Goal: Information Seeking & Learning: Compare options

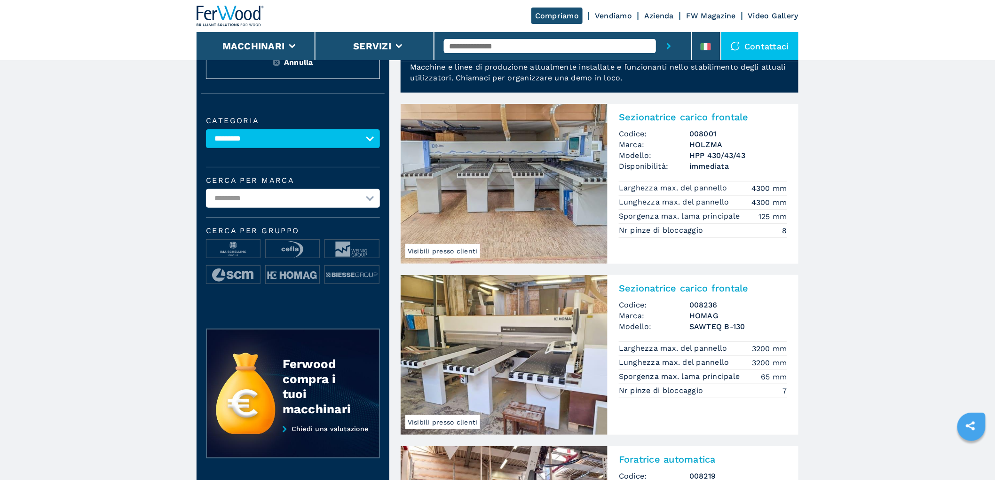
click at [233, 14] on img at bounding box center [230, 16] width 68 height 21
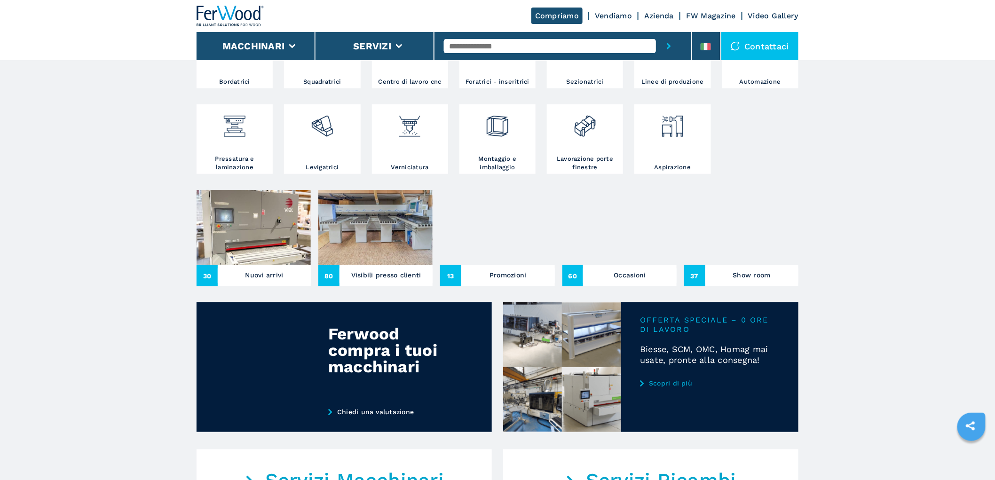
scroll to position [261, 0]
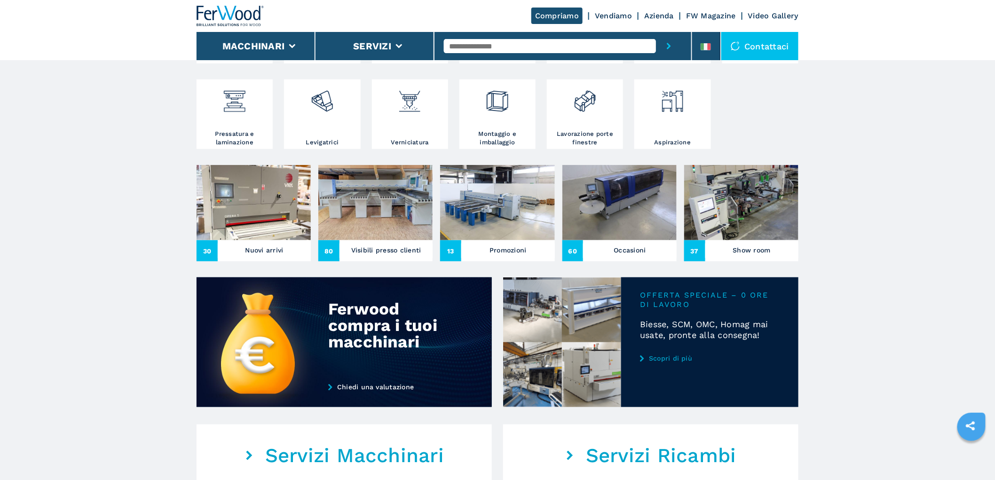
click at [608, 211] on img at bounding box center [619, 202] width 114 height 75
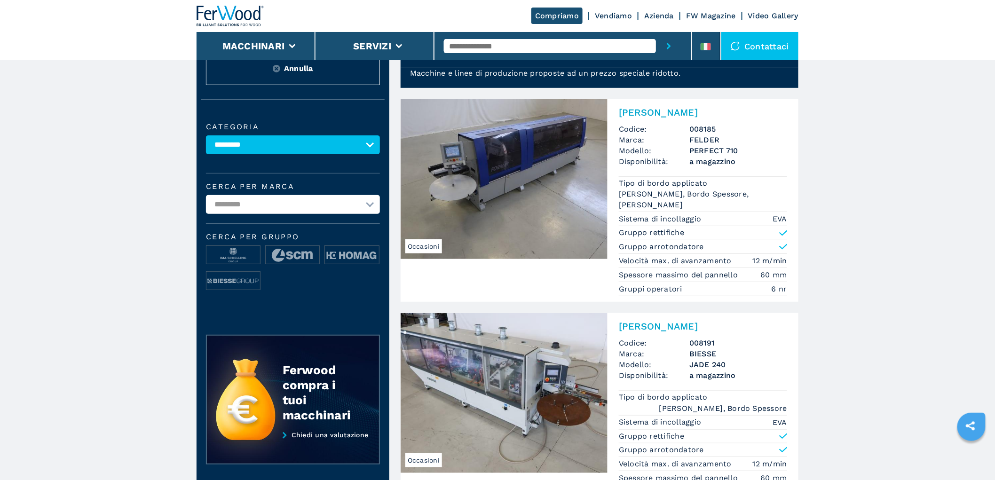
scroll to position [52, 0]
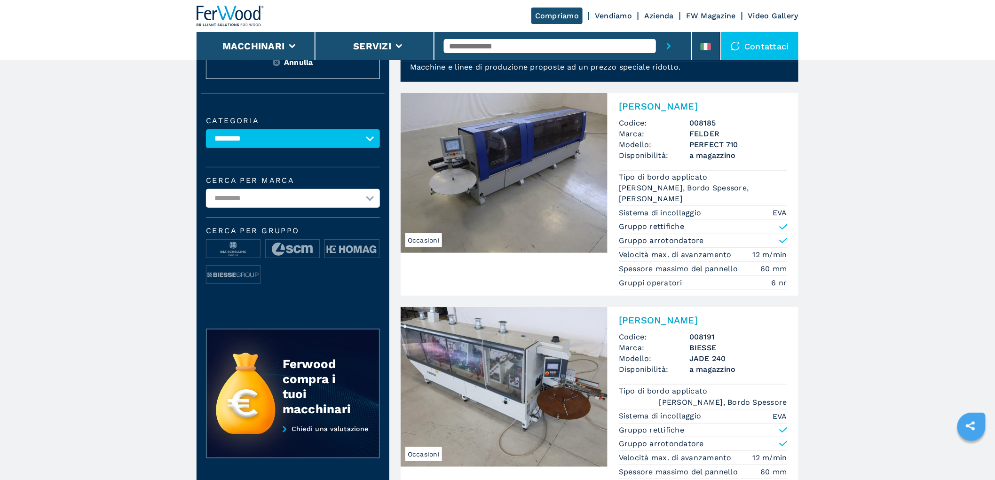
click at [691, 101] on h2 "[PERSON_NAME]" at bounding box center [703, 106] width 168 height 11
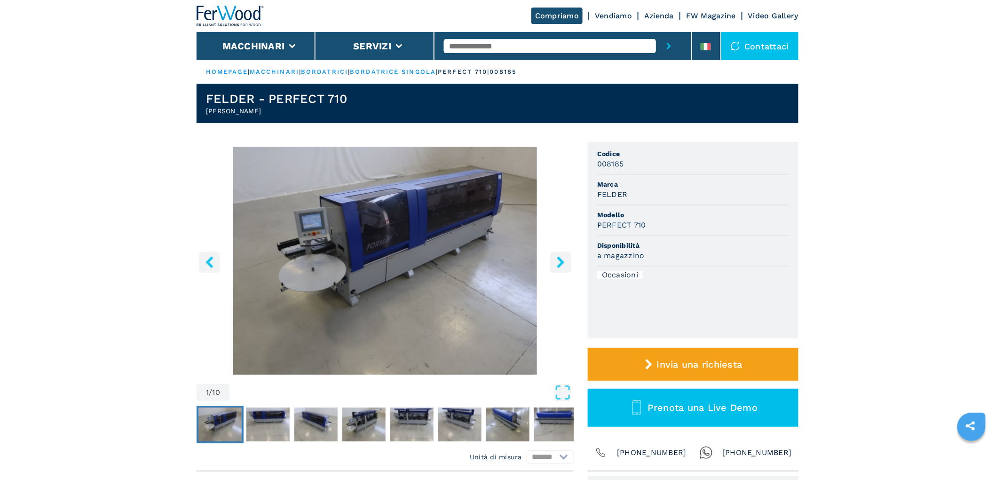
click at [562, 260] on icon "right-button" at bounding box center [561, 262] width 8 height 12
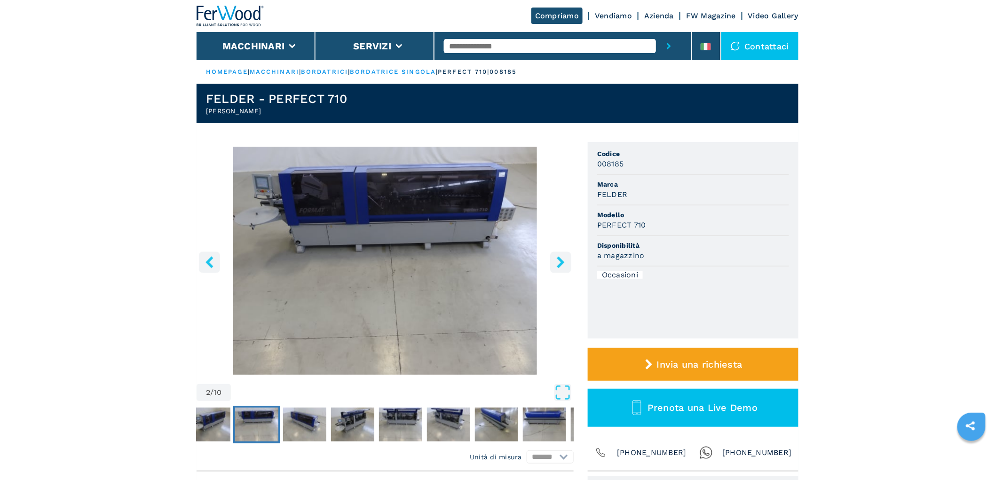
click at [562, 260] on icon "right-button" at bounding box center [561, 262] width 8 height 12
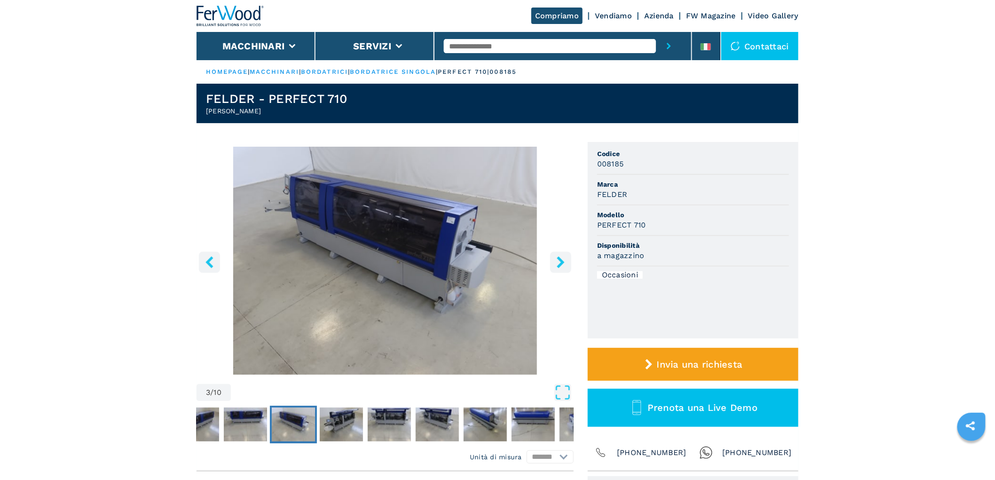
click at [562, 260] on icon "right-button" at bounding box center [561, 262] width 8 height 12
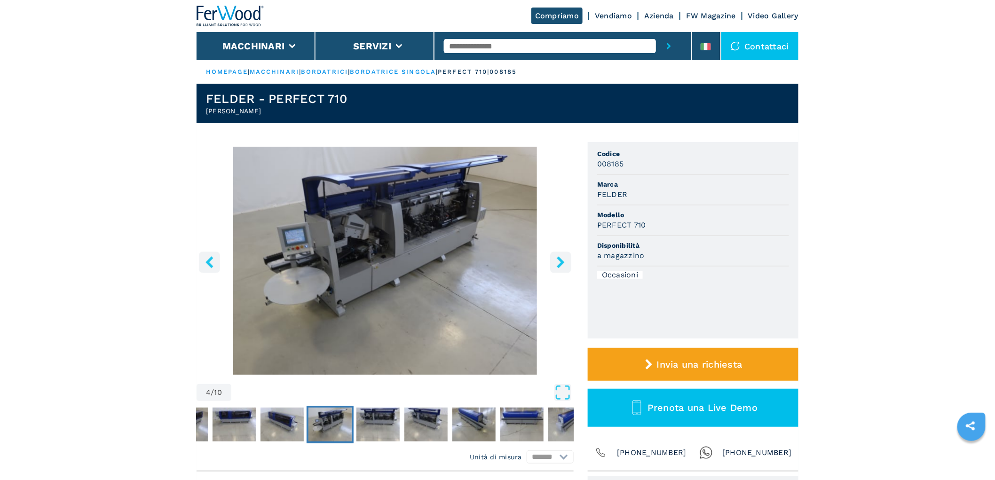
click at [562, 260] on icon "right-button" at bounding box center [561, 262] width 8 height 12
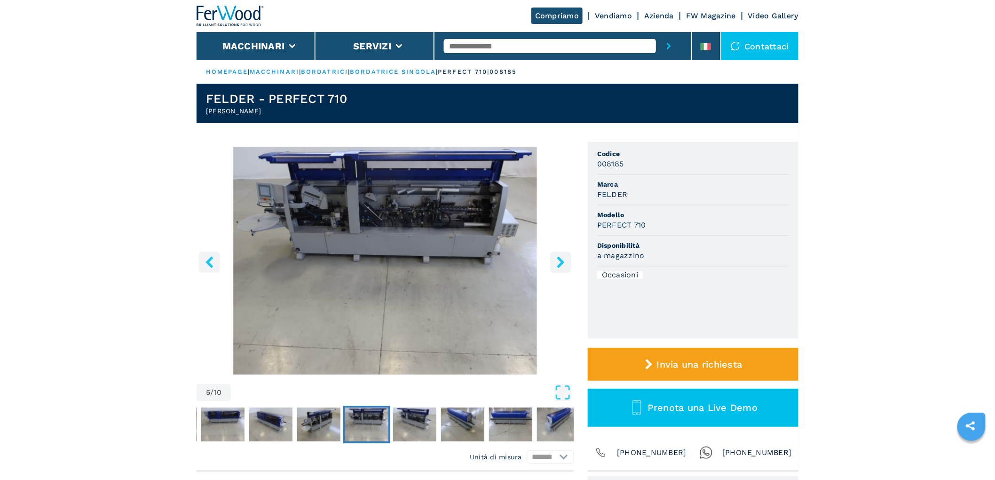
click at [562, 260] on icon "right-button" at bounding box center [561, 262] width 8 height 12
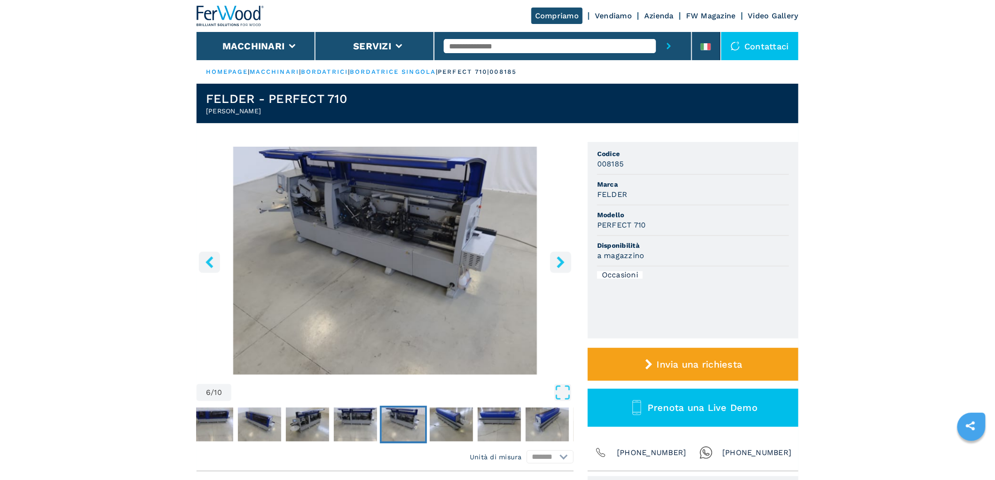
click at [562, 260] on icon "right-button" at bounding box center [561, 262] width 8 height 12
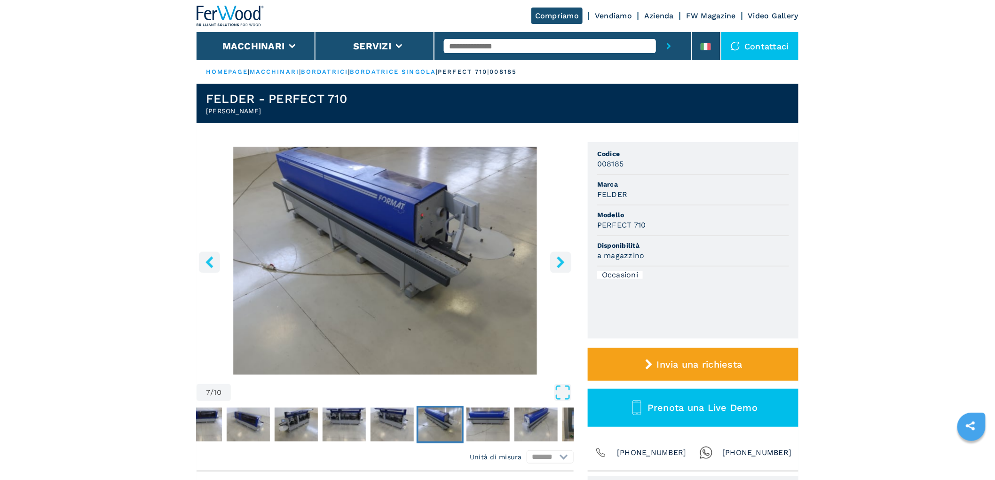
click at [562, 260] on icon "right-button" at bounding box center [561, 262] width 8 height 12
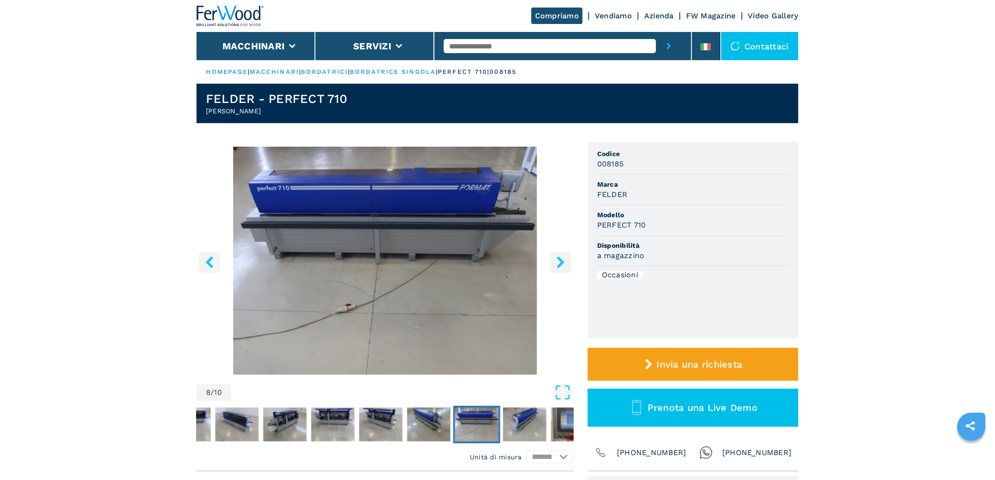
click at [562, 260] on icon "right-button" at bounding box center [561, 262] width 8 height 12
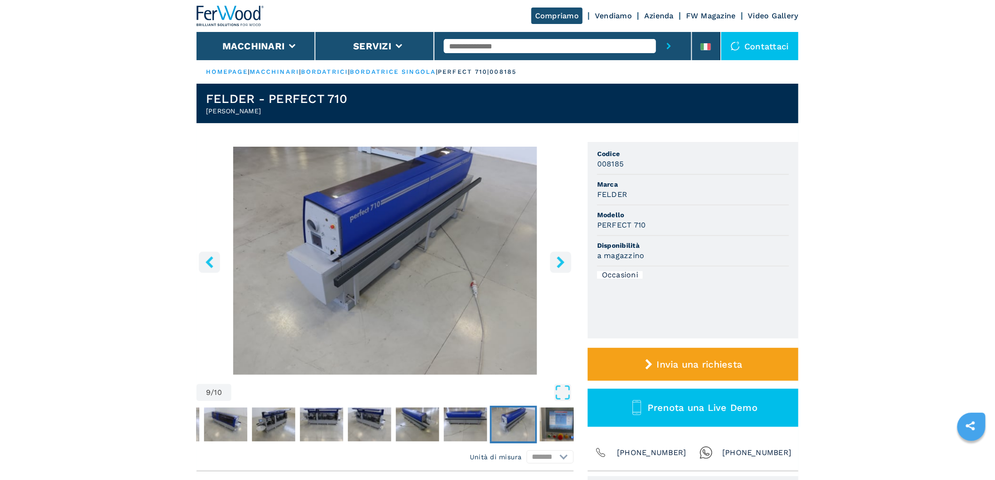
click at [562, 260] on icon "right-button" at bounding box center [561, 262] width 8 height 12
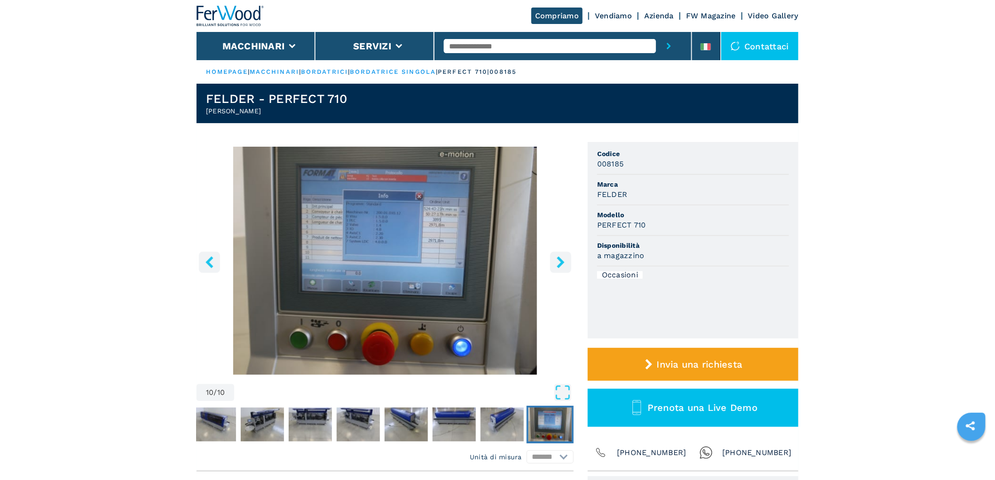
click at [562, 260] on icon "right-button" at bounding box center [561, 262] width 8 height 12
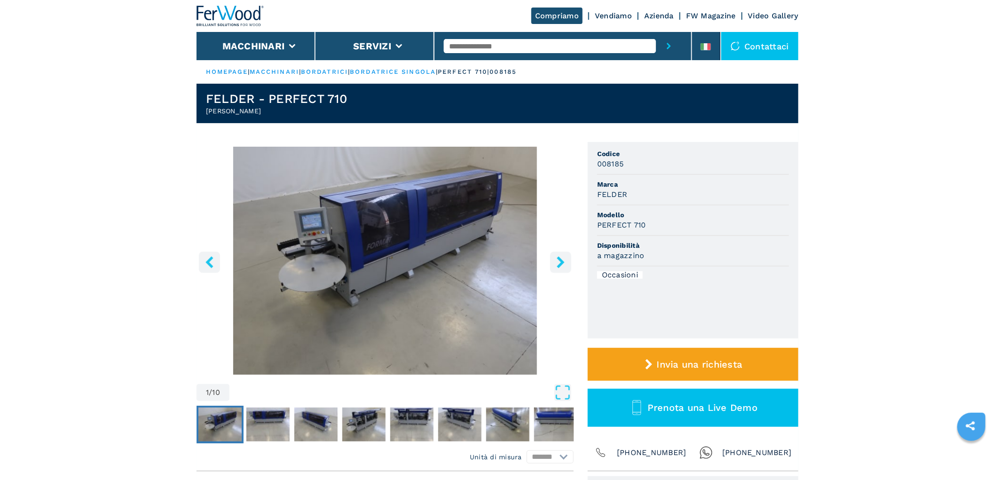
click at [562, 260] on icon "right-button" at bounding box center [561, 262] width 8 height 12
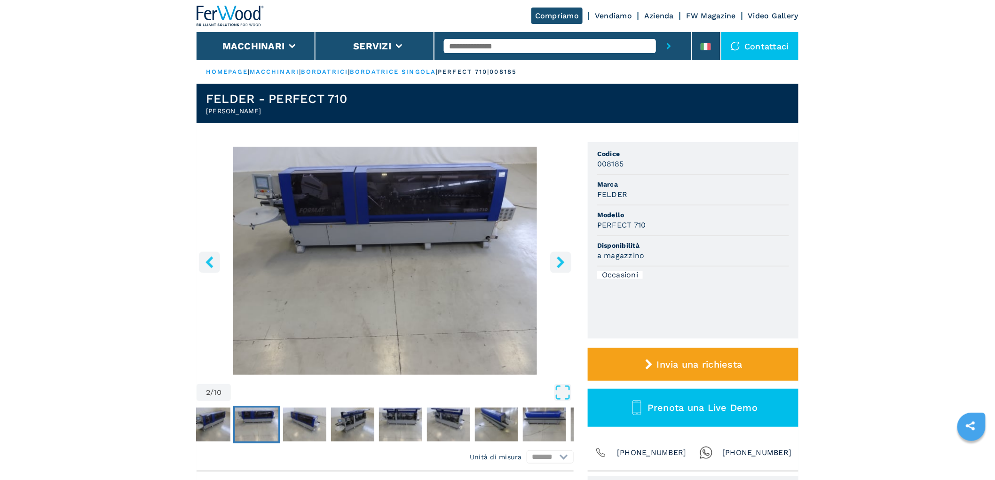
click at [562, 260] on icon "right-button" at bounding box center [561, 262] width 8 height 12
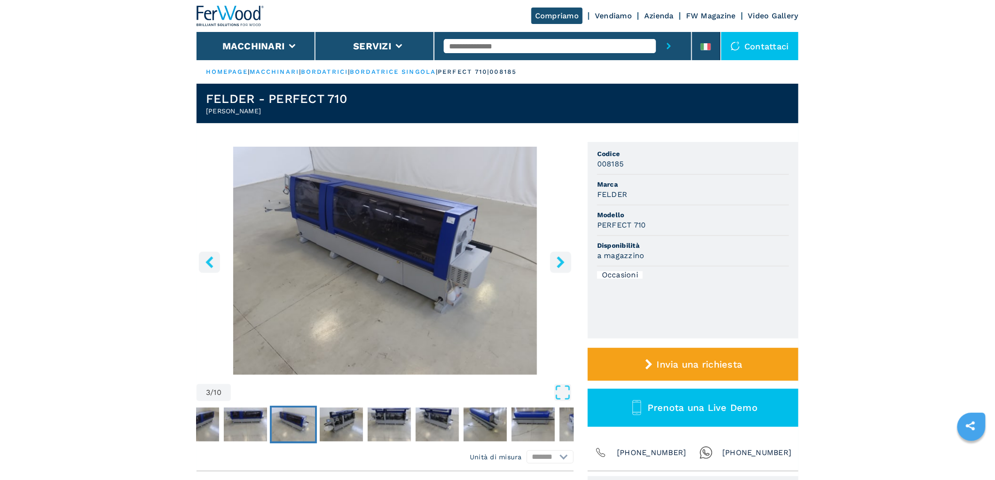
click at [562, 260] on icon "right-button" at bounding box center [561, 262] width 8 height 12
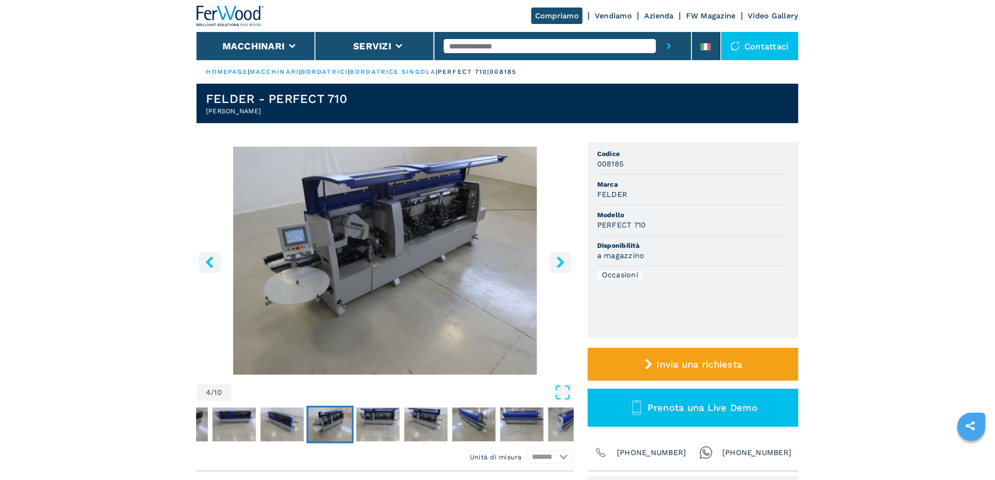
click at [562, 260] on icon "right-button" at bounding box center [561, 262] width 8 height 12
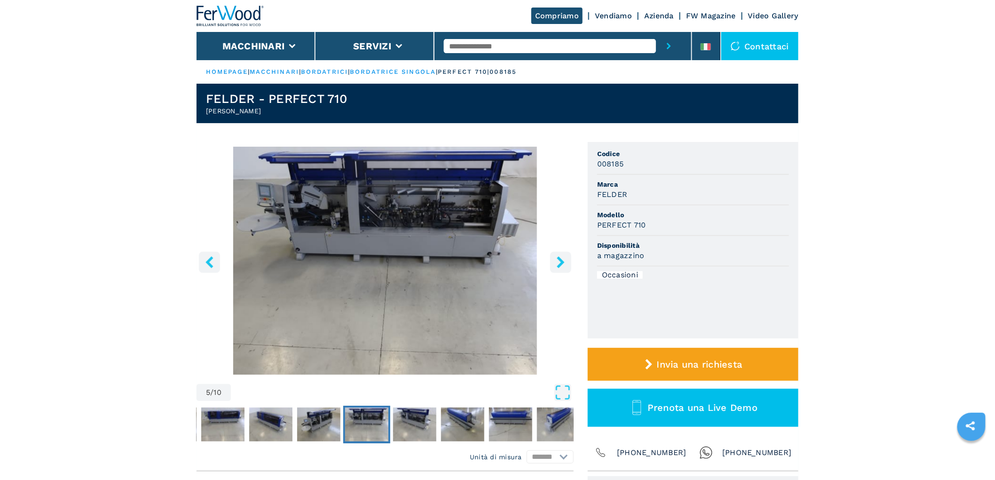
click at [562, 260] on icon "right-button" at bounding box center [561, 262] width 8 height 12
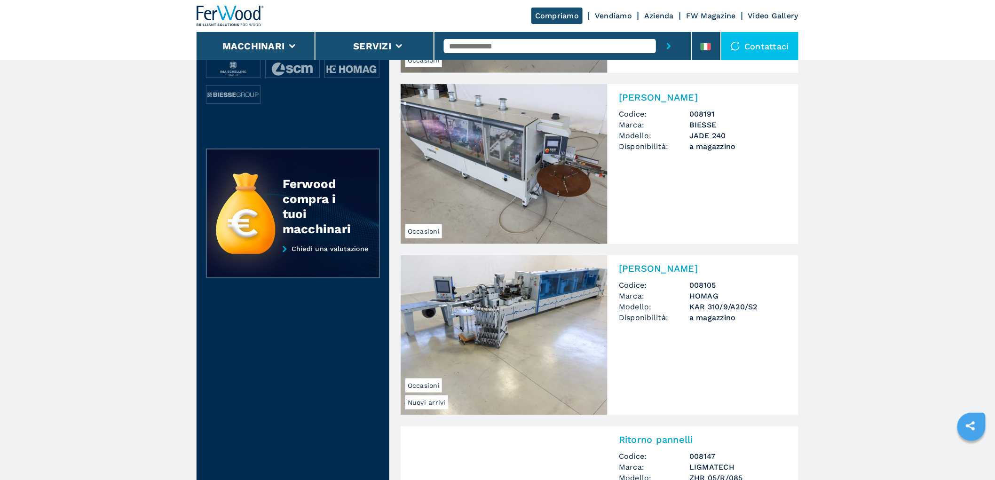
scroll to position [261, 0]
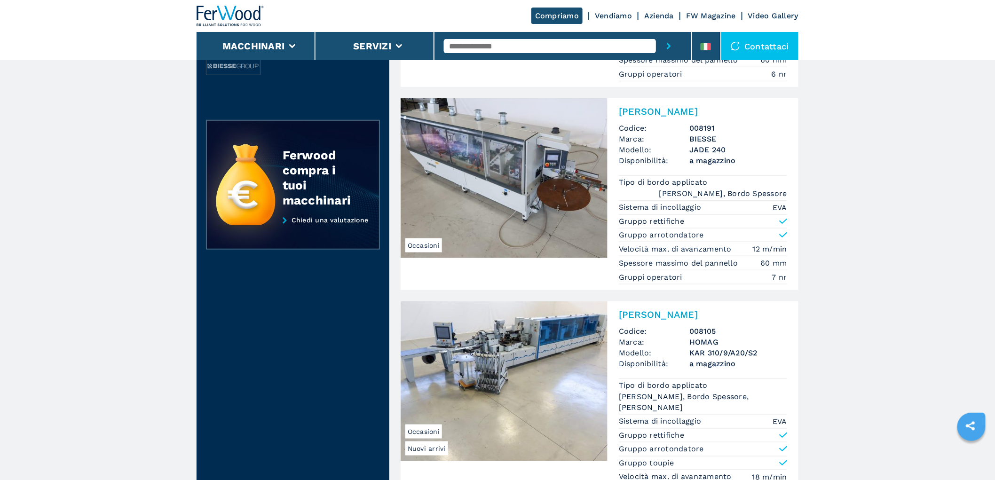
click at [651, 126] on span "Codice:" at bounding box center [654, 128] width 71 height 11
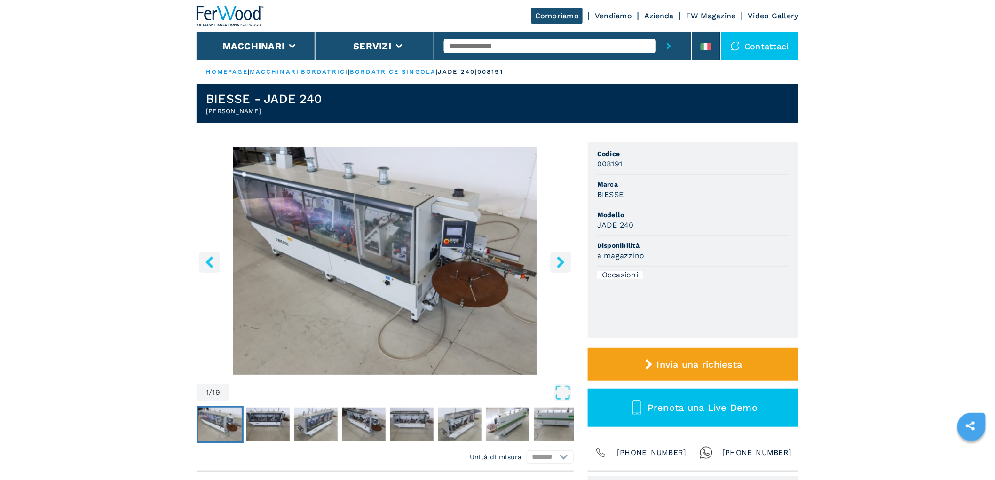
click at [557, 259] on icon "right-button" at bounding box center [561, 262] width 12 height 12
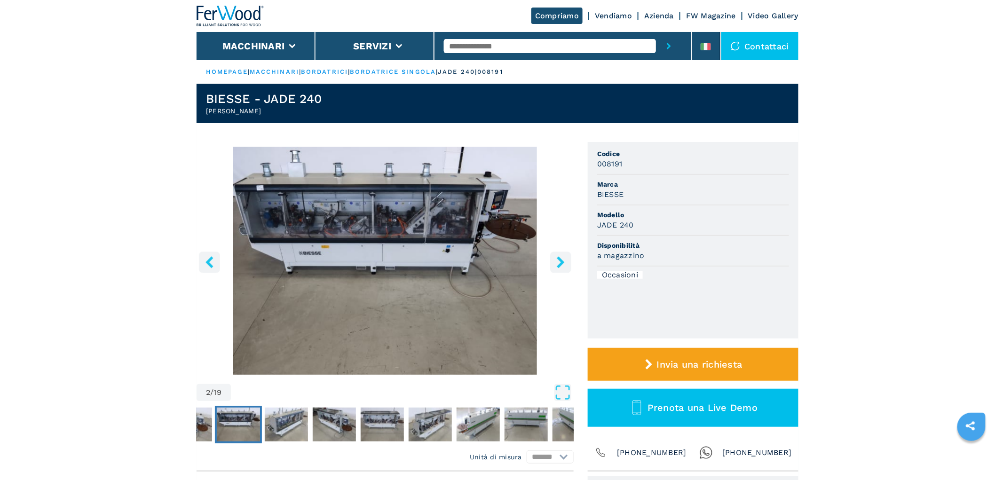
click at [557, 259] on icon "right-button" at bounding box center [561, 262] width 12 height 12
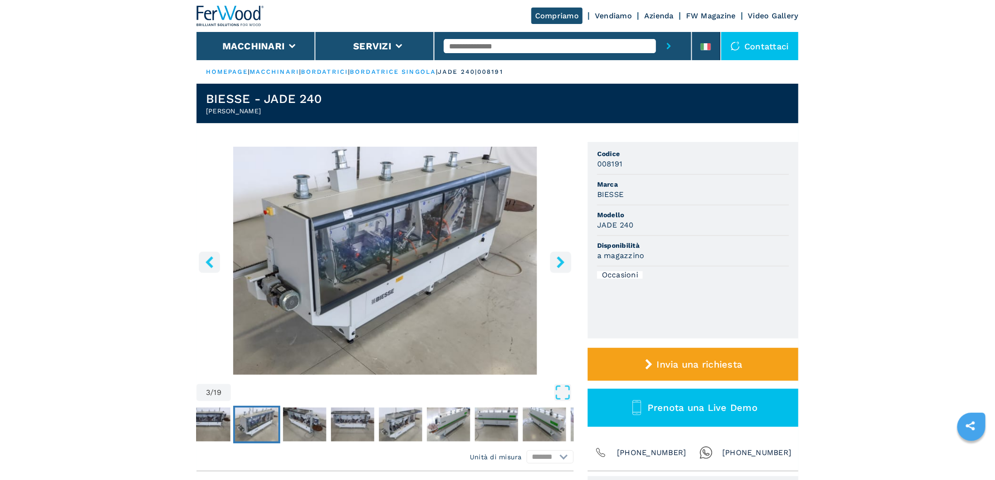
click at [558, 259] on icon "right-button" at bounding box center [561, 262] width 8 height 12
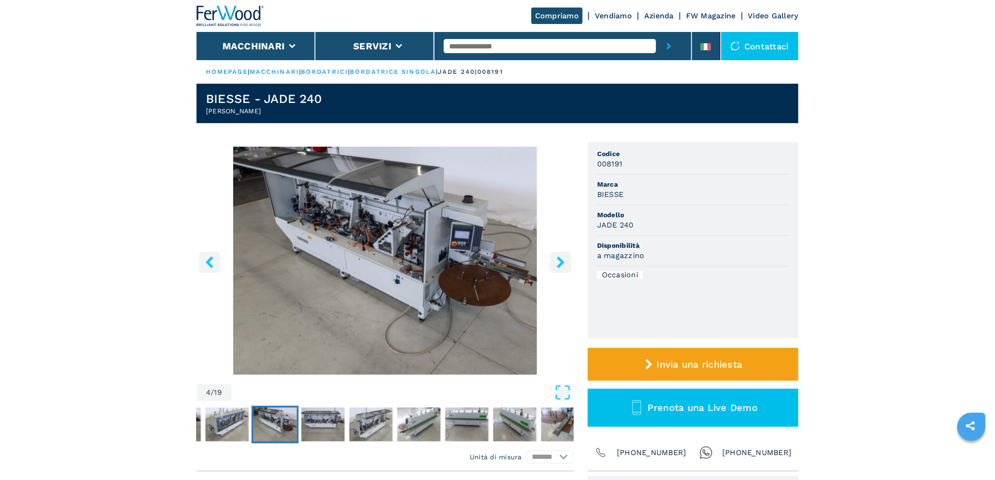
click at [558, 259] on icon "right-button" at bounding box center [561, 262] width 8 height 12
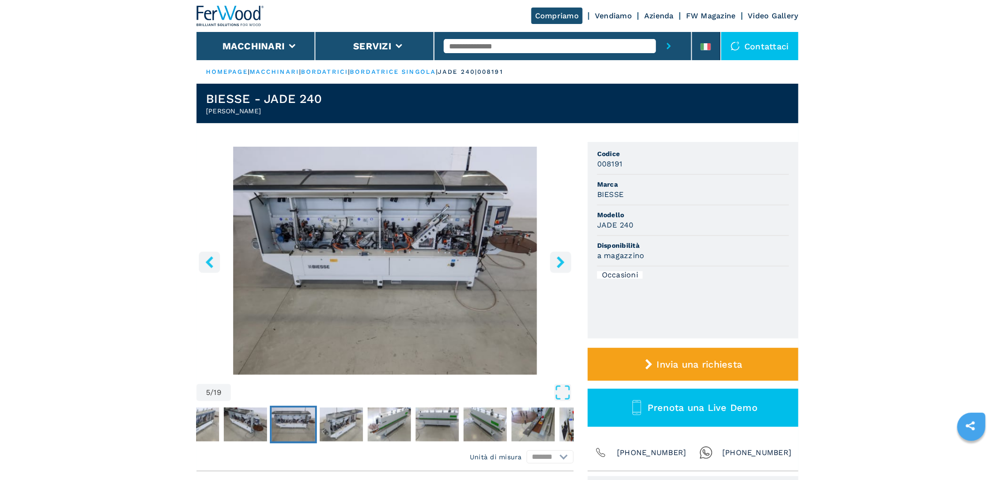
click at [558, 259] on icon "right-button" at bounding box center [561, 262] width 8 height 12
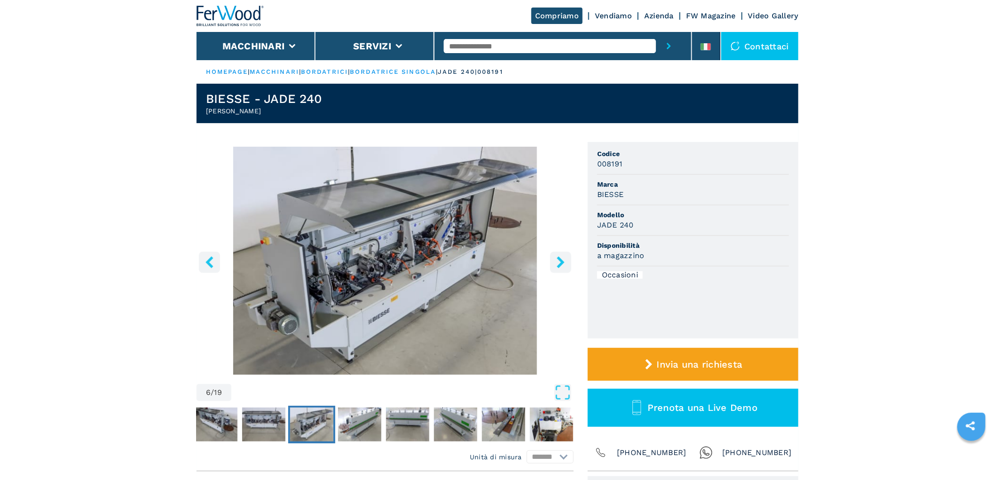
click at [558, 259] on icon "right-button" at bounding box center [561, 262] width 8 height 12
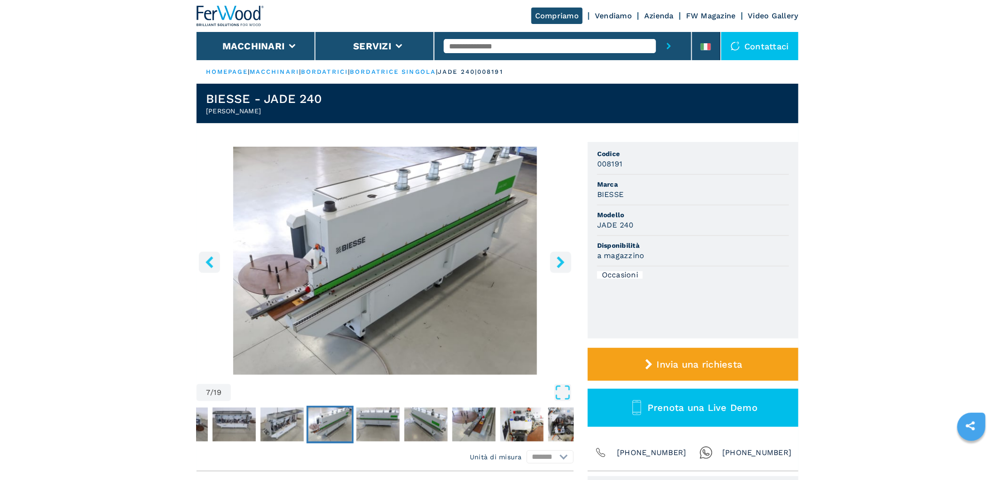
click at [558, 259] on icon "right-button" at bounding box center [561, 262] width 8 height 12
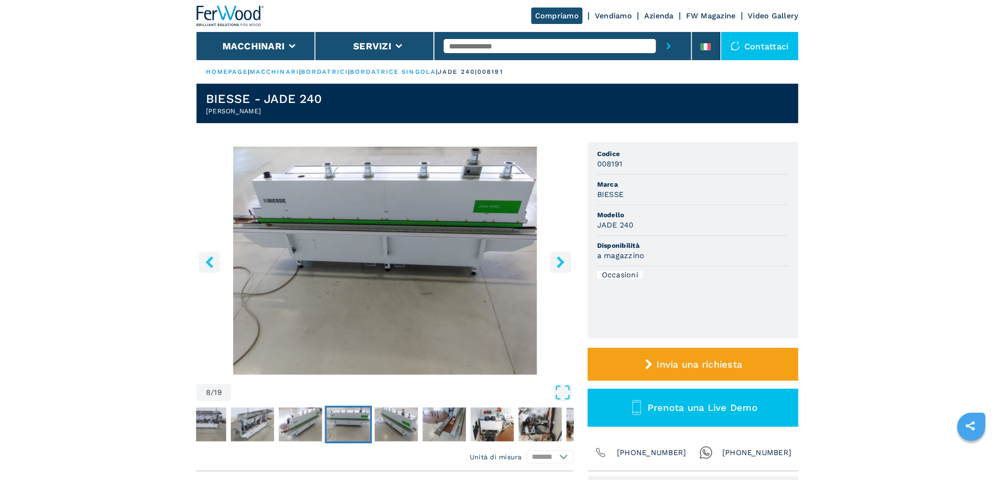
click at [558, 259] on icon "right-button" at bounding box center [561, 262] width 8 height 12
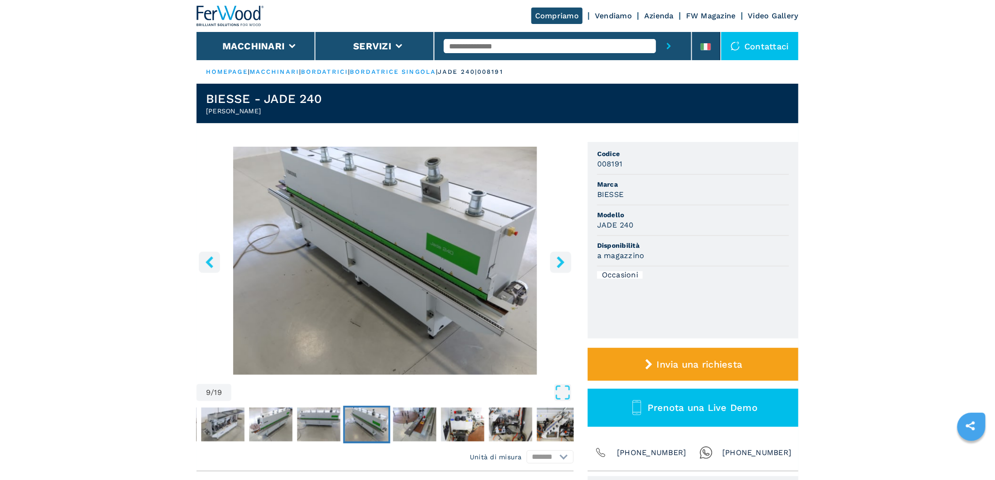
click at [558, 259] on icon "right-button" at bounding box center [561, 262] width 8 height 12
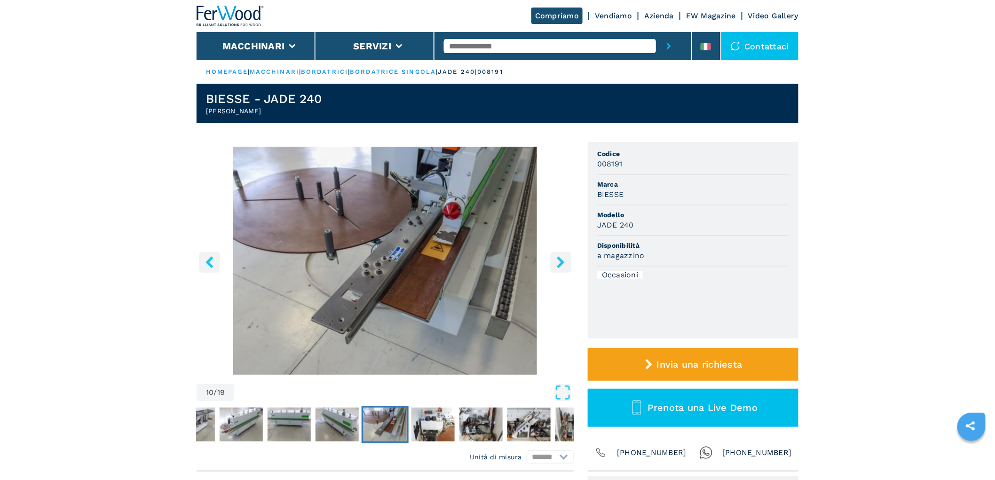
click at [558, 259] on icon "right-button" at bounding box center [561, 262] width 8 height 12
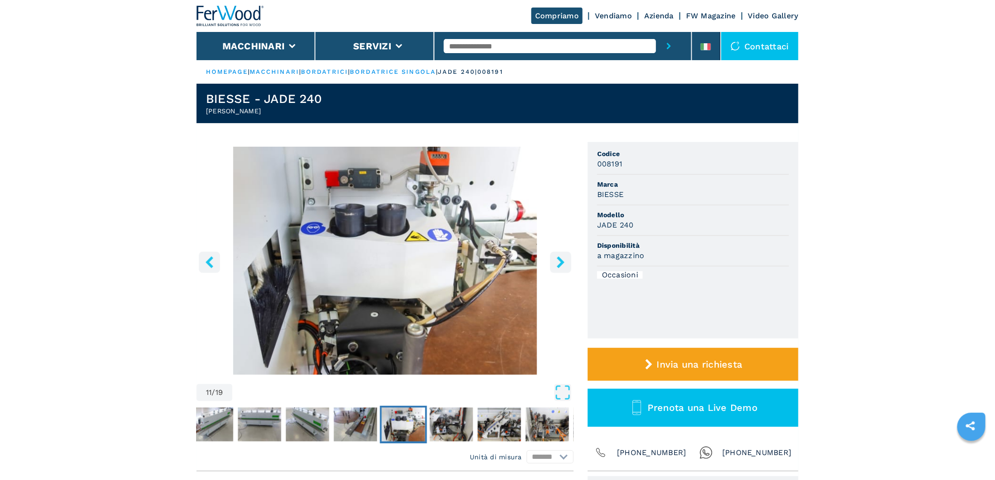
click at [558, 259] on icon "right-button" at bounding box center [561, 262] width 8 height 12
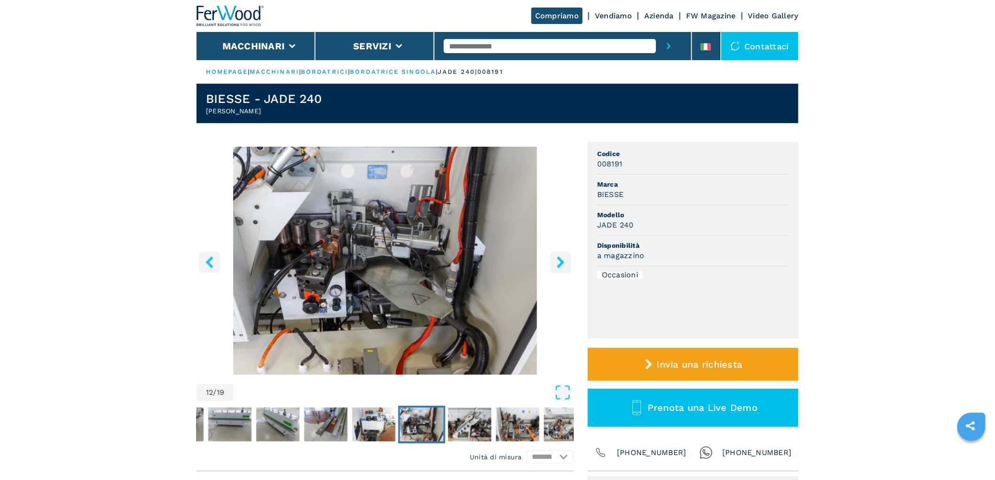
click at [559, 259] on icon "right-button" at bounding box center [561, 262] width 8 height 12
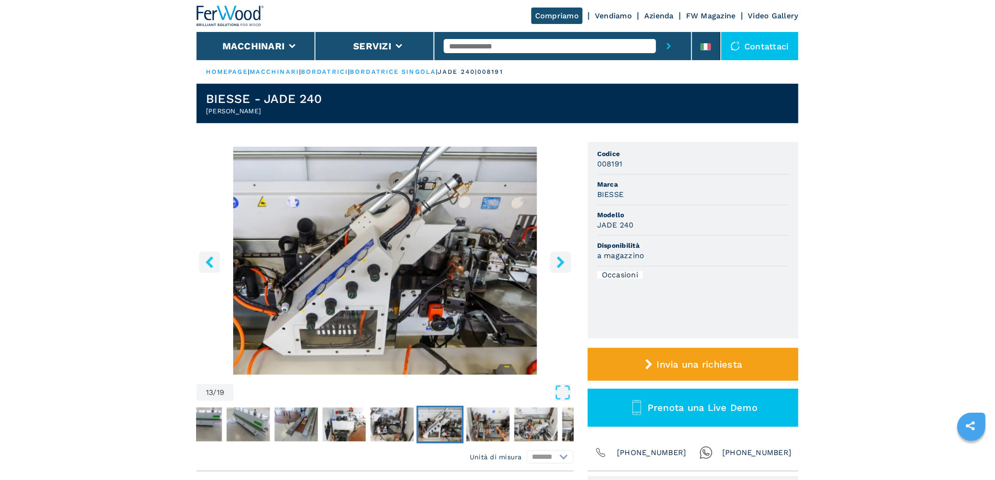
click at [559, 259] on icon "right-button" at bounding box center [561, 262] width 8 height 12
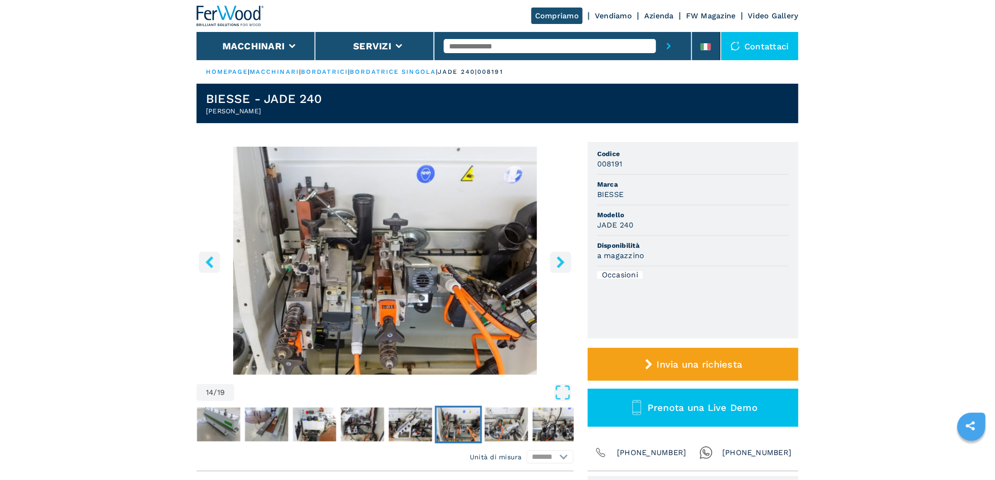
click at [559, 259] on icon "right-button" at bounding box center [561, 262] width 8 height 12
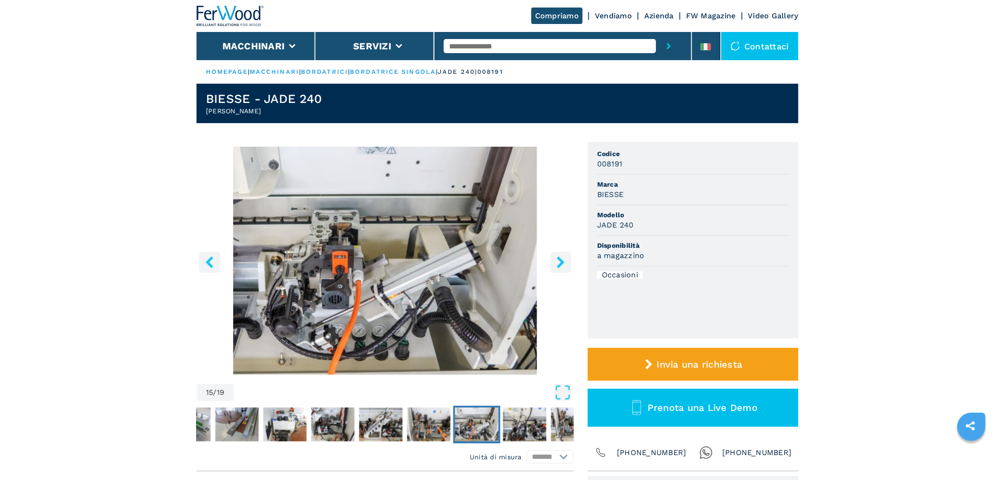
click at [559, 259] on icon "right-button" at bounding box center [561, 262] width 8 height 12
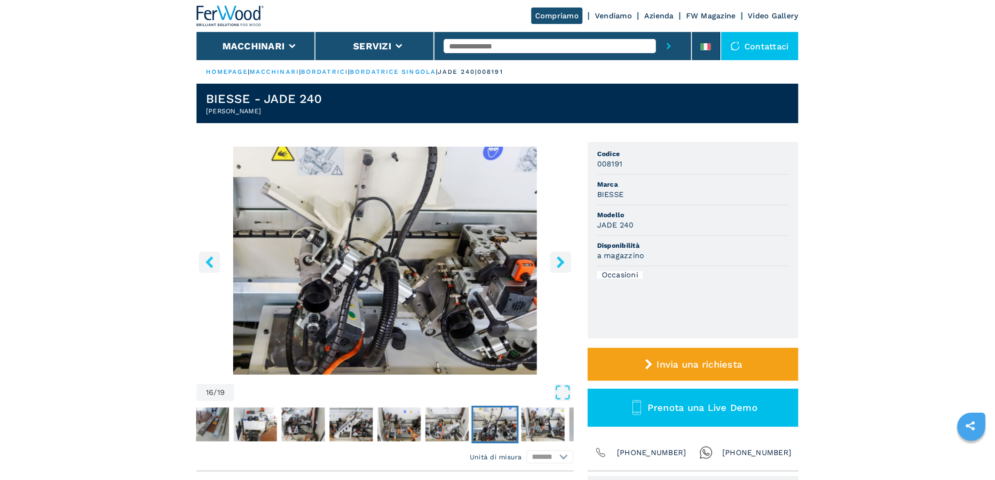
click at [559, 259] on icon "right-button" at bounding box center [561, 262] width 8 height 12
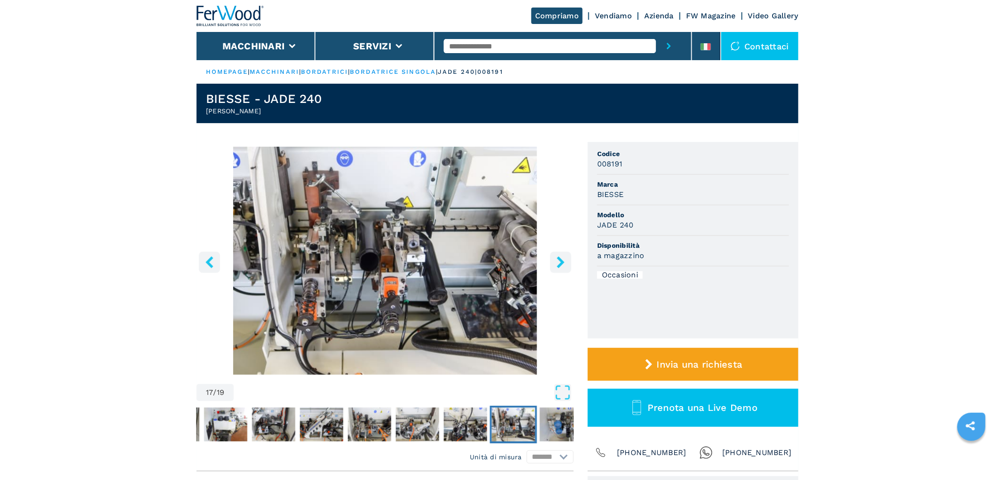
click at [559, 259] on icon "right-button" at bounding box center [561, 262] width 8 height 12
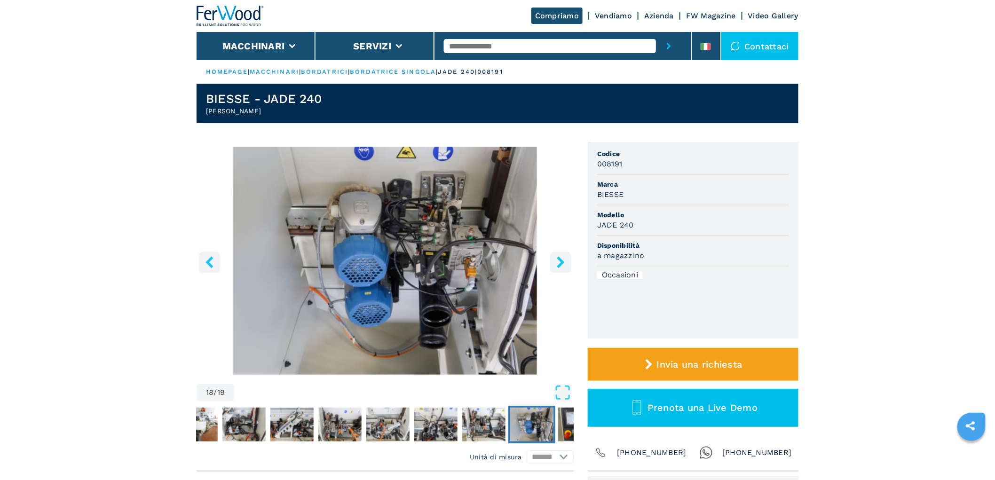
click at [559, 259] on icon "right-button" at bounding box center [561, 262] width 8 height 12
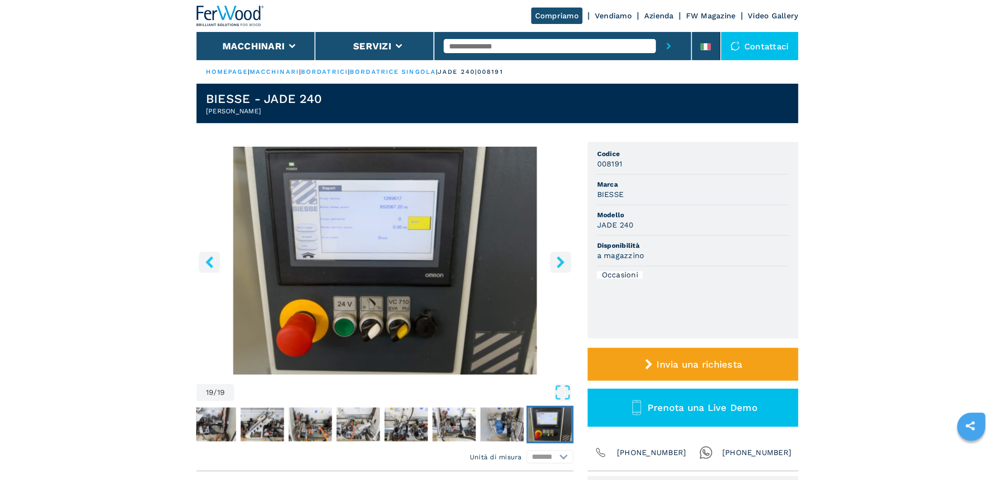
click at [559, 259] on icon "right-button" at bounding box center [561, 262] width 8 height 12
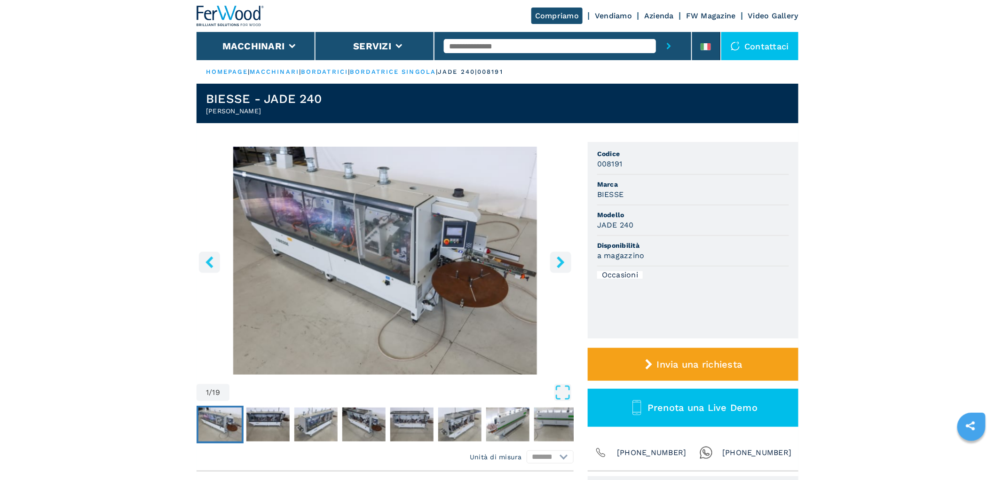
click at [559, 259] on icon "right-button" at bounding box center [561, 262] width 8 height 12
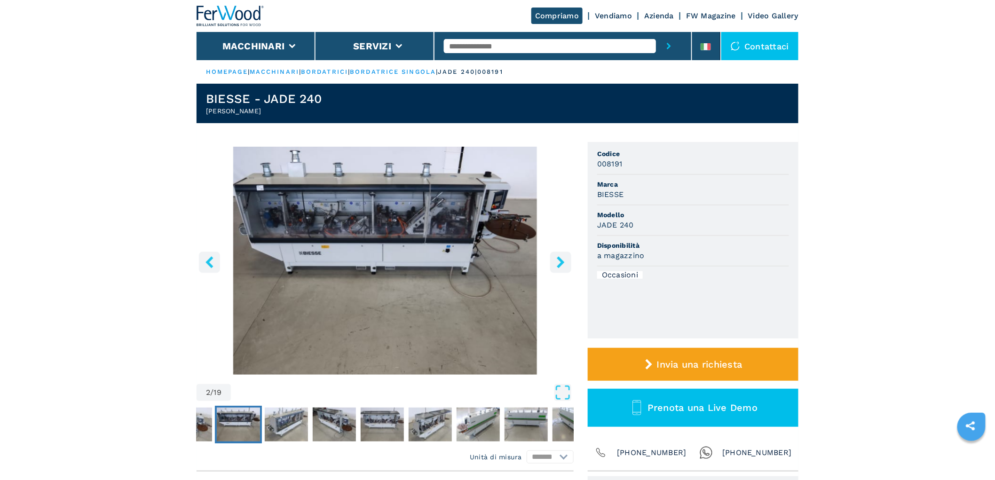
click at [559, 259] on icon "right-button" at bounding box center [561, 262] width 8 height 12
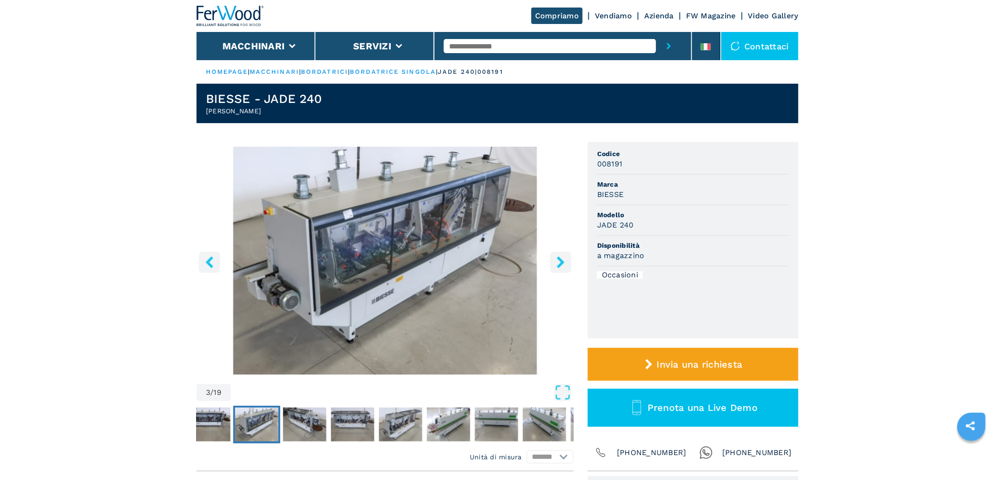
click at [559, 259] on icon "right-button" at bounding box center [561, 262] width 8 height 12
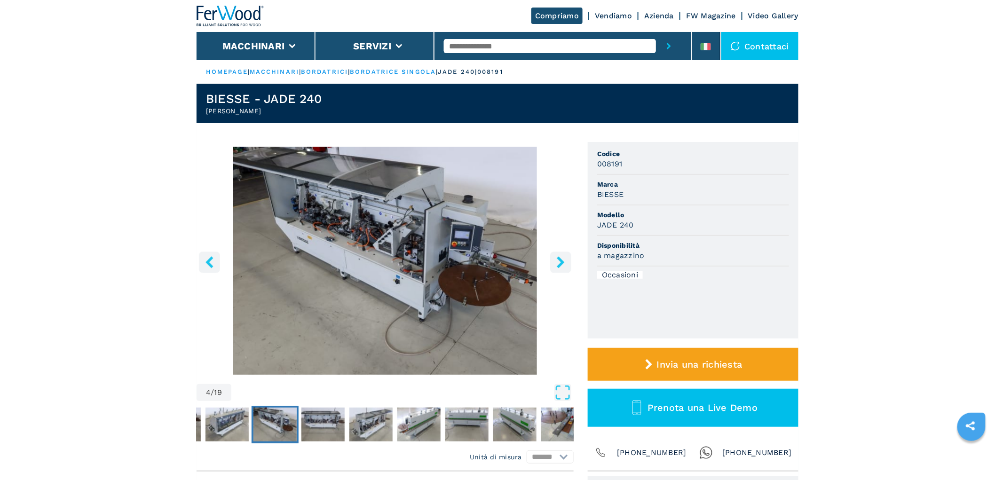
click at [559, 259] on icon "right-button" at bounding box center [561, 262] width 8 height 12
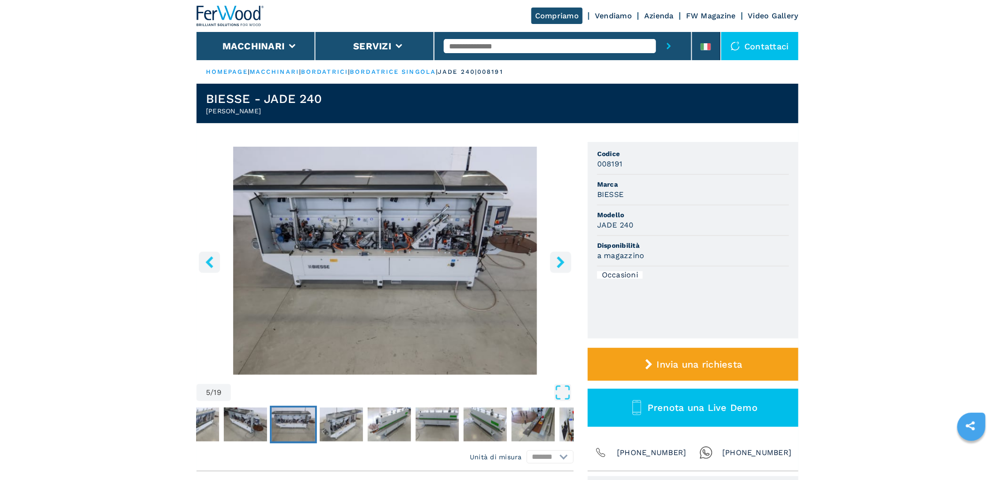
click at [559, 259] on icon "right-button" at bounding box center [561, 262] width 8 height 12
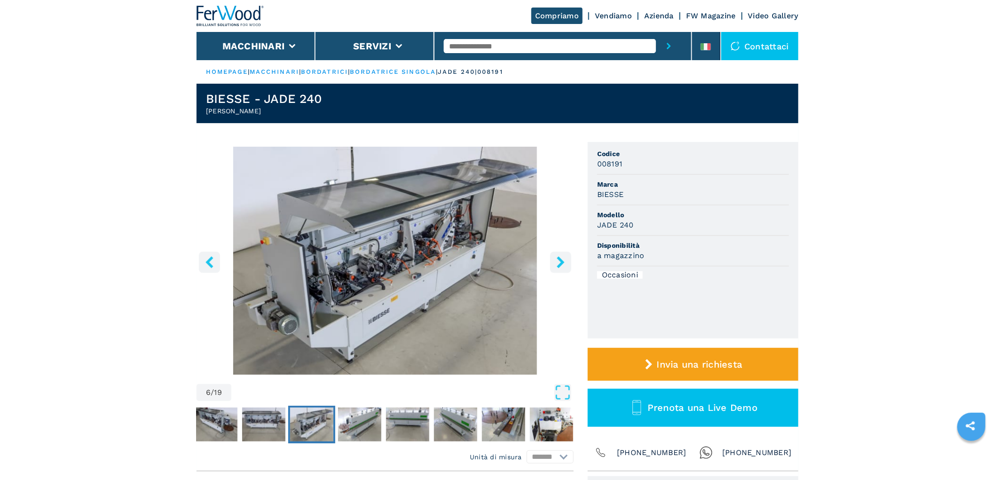
click at [559, 259] on icon "right-button" at bounding box center [561, 262] width 8 height 12
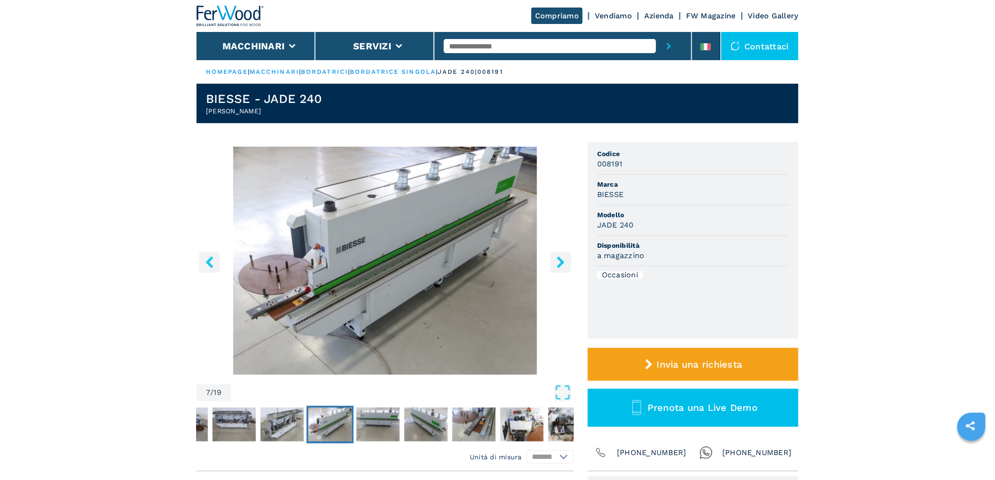
click at [559, 259] on icon "right-button" at bounding box center [561, 262] width 8 height 12
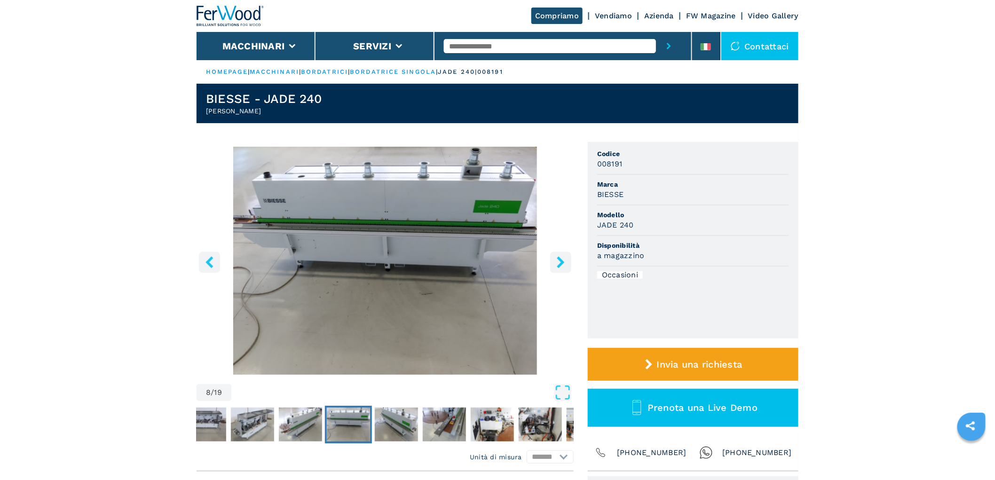
click at [561, 259] on icon "right-button" at bounding box center [561, 262] width 8 height 12
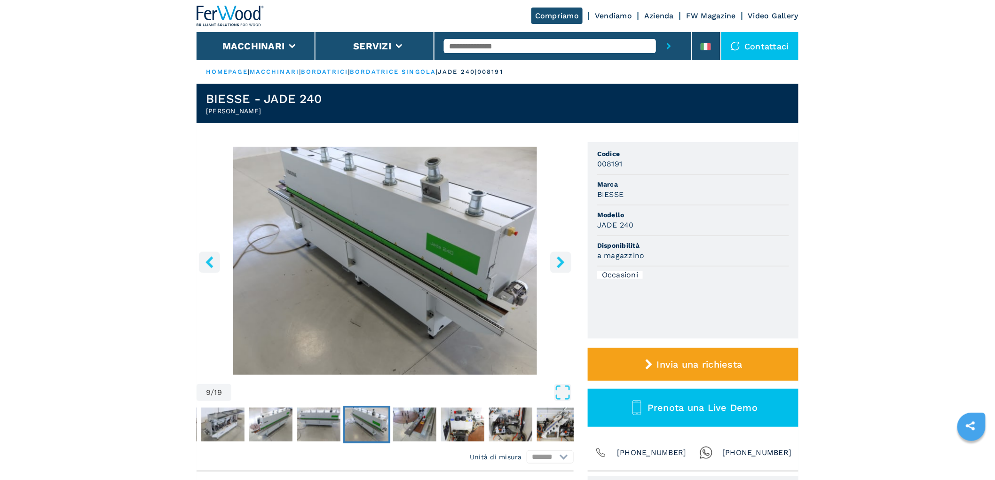
click at [561, 259] on icon "right-button" at bounding box center [561, 262] width 12 height 12
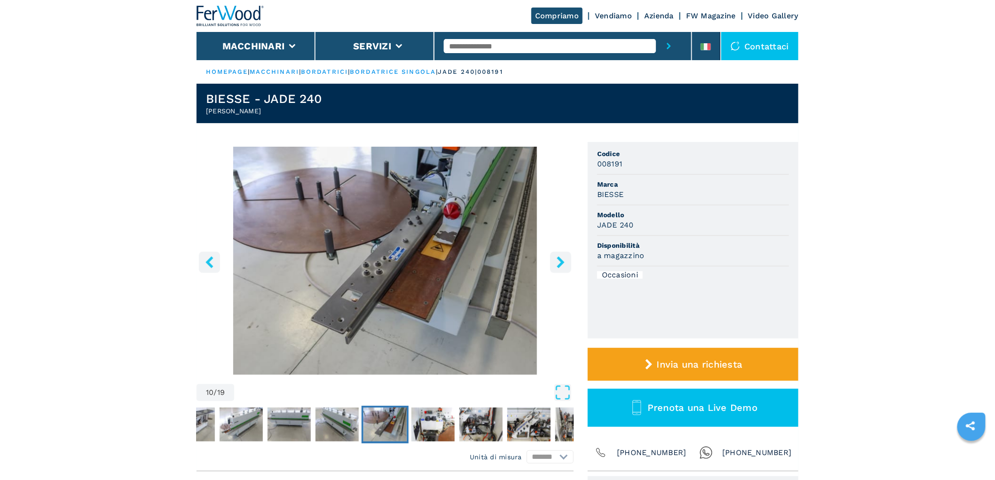
click at [561, 259] on icon "right-button" at bounding box center [561, 262] width 12 height 12
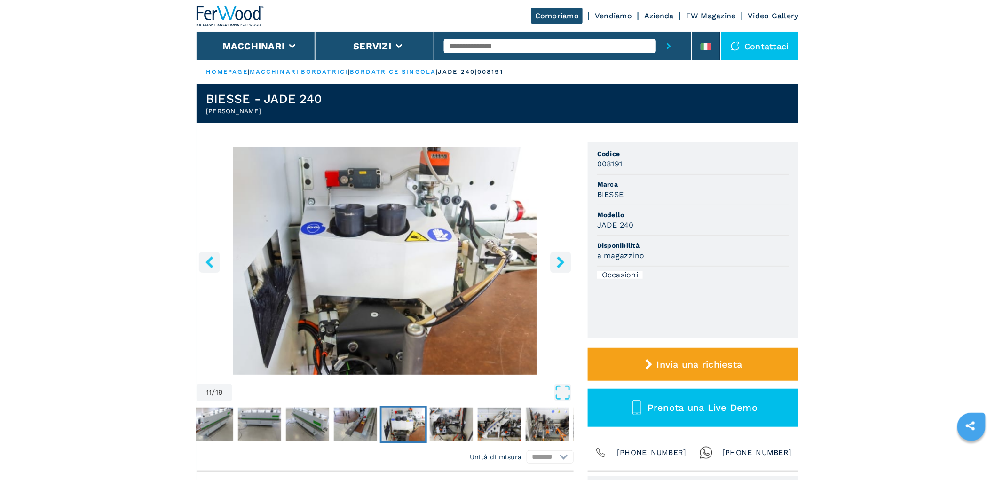
click at [561, 259] on icon "right-button" at bounding box center [561, 262] width 12 height 12
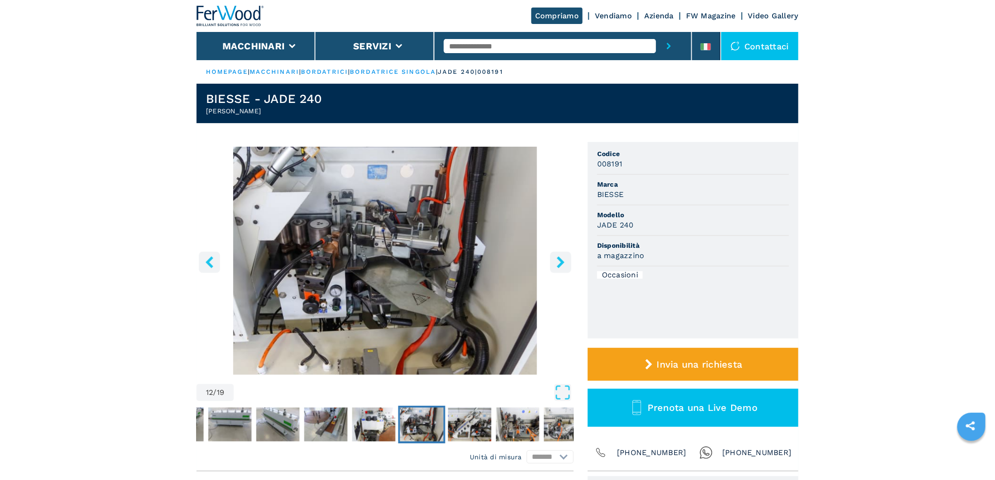
click at [561, 259] on icon "right-button" at bounding box center [561, 262] width 12 height 12
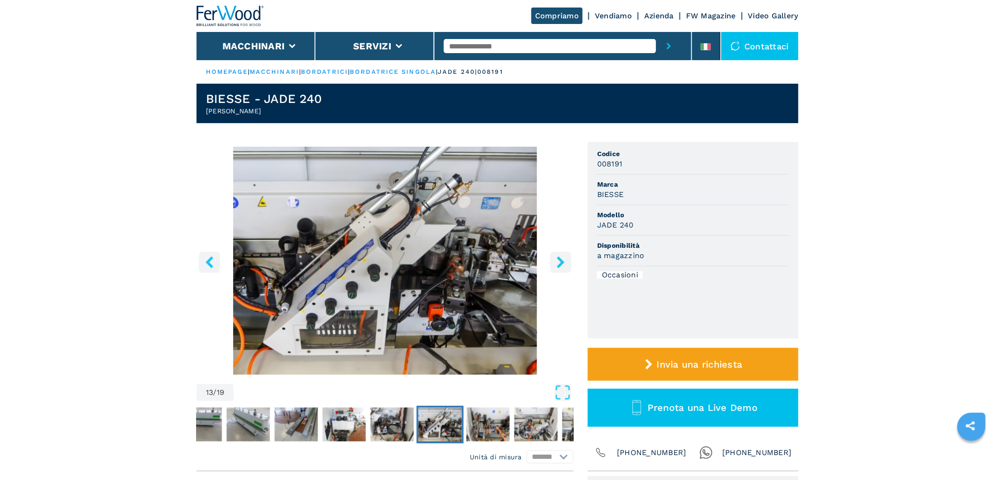
click at [561, 259] on icon "right-button" at bounding box center [561, 262] width 12 height 12
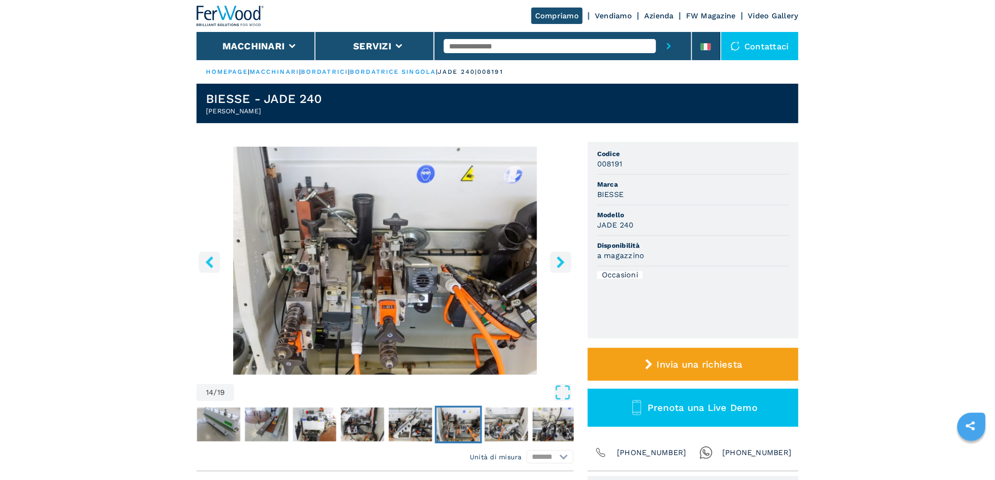
click at [561, 259] on icon "right-button" at bounding box center [561, 262] width 12 height 12
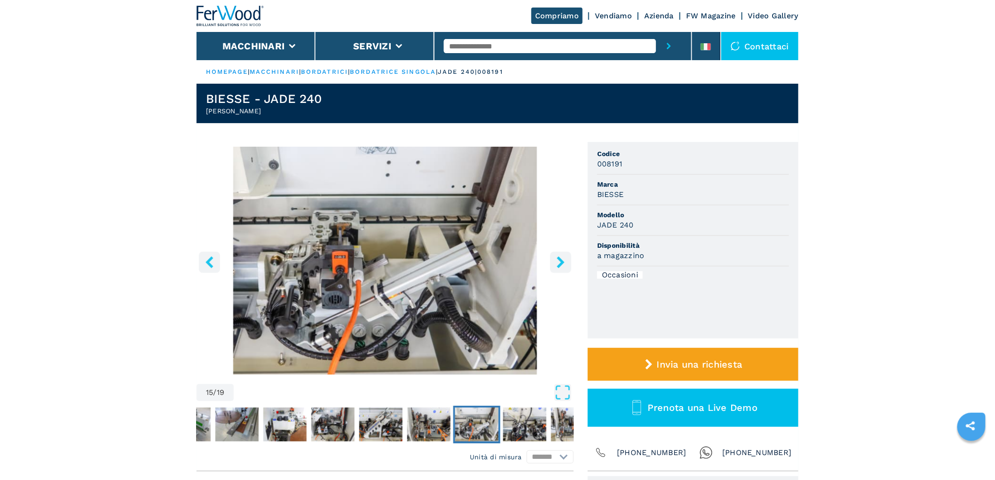
click at [561, 259] on icon "right-button" at bounding box center [561, 262] width 12 height 12
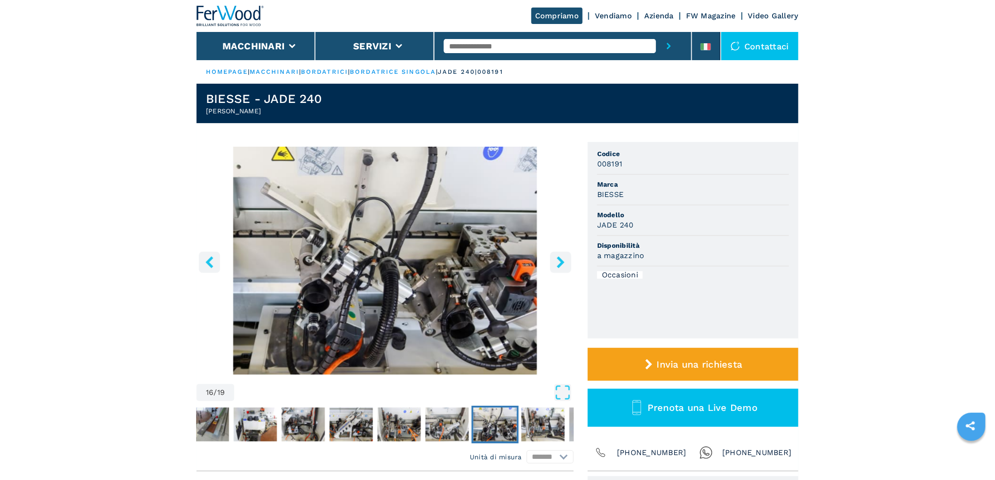
click at [561, 259] on icon "right-button" at bounding box center [561, 262] width 12 height 12
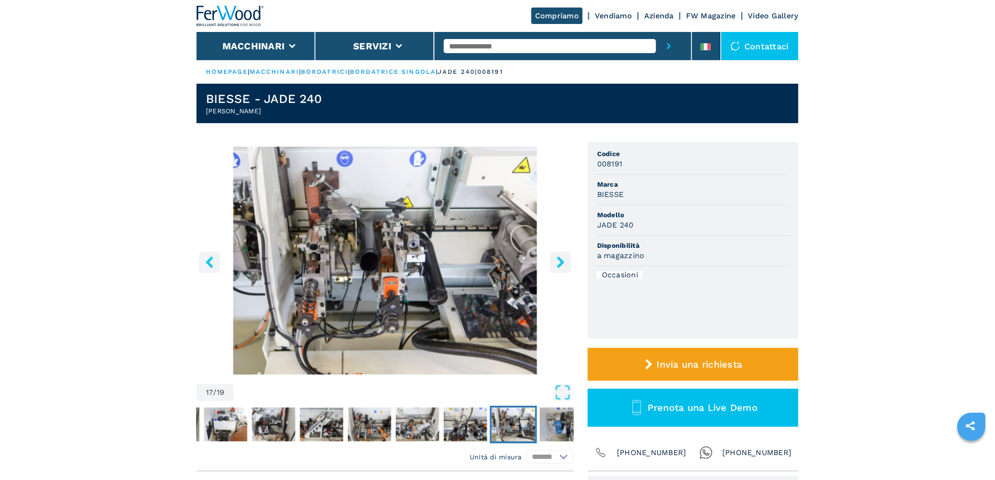
click at [561, 259] on icon "right-button" at bounding box center [561, 262] width 12 height 12
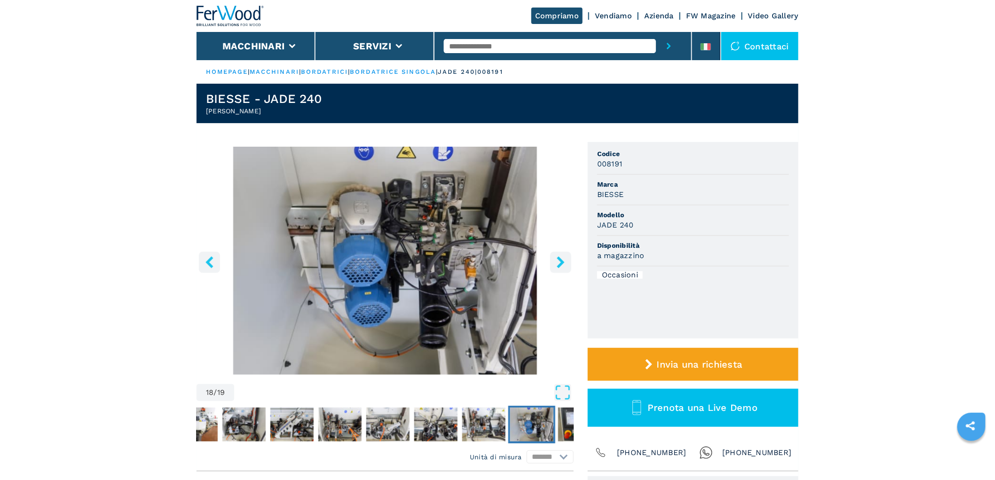
click at [562, 259] on icon "right-button" at bounding box center [561, 262] width 12 height 12
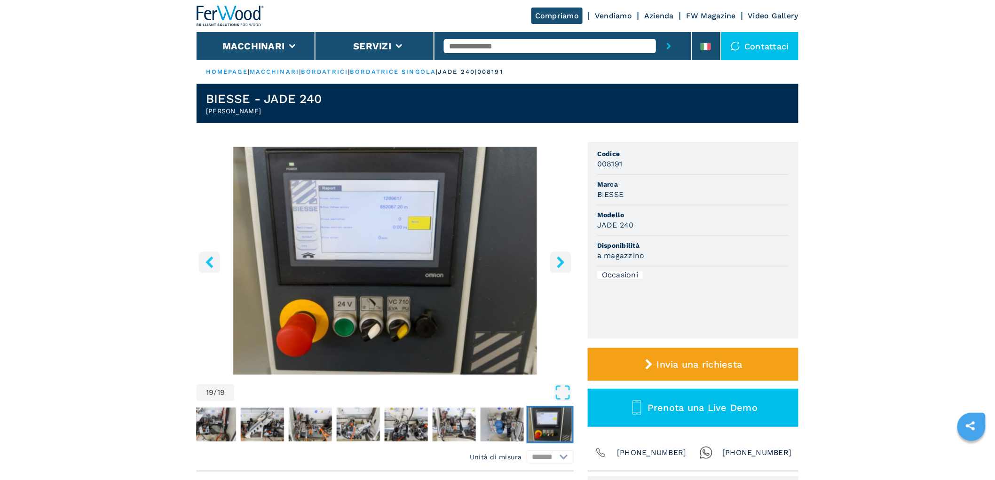
click at [565, 259] on icon "right-button" at bounding box center [561, 262] width 12 height 12
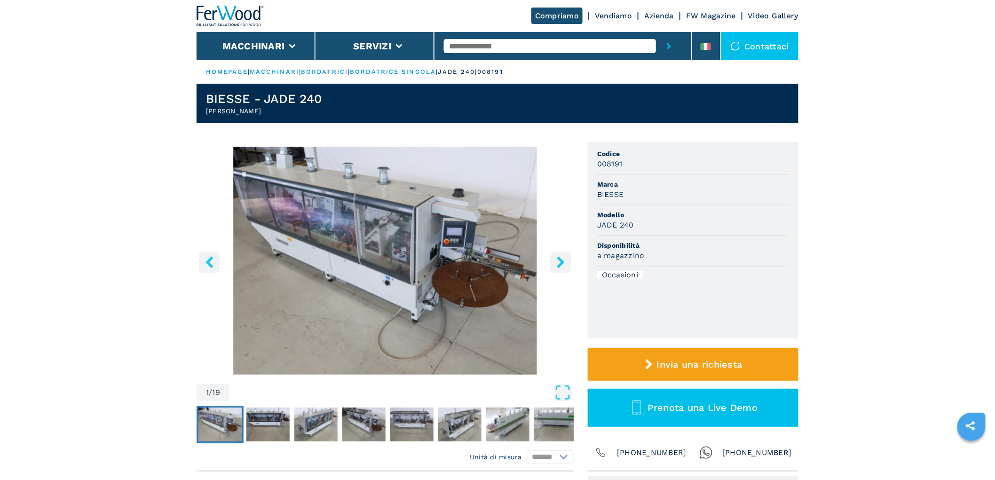
click at [565, 259] on icon "right-button" at bounding box center [561, 262] width 12 height 12
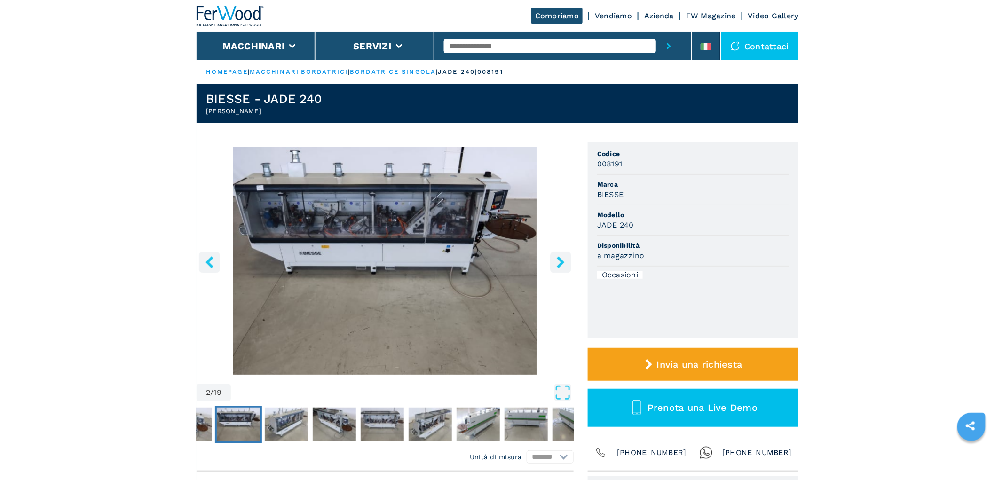
click at [565, 259] on icon "right-button" at bounding box center [561, 262] width 12 height 12
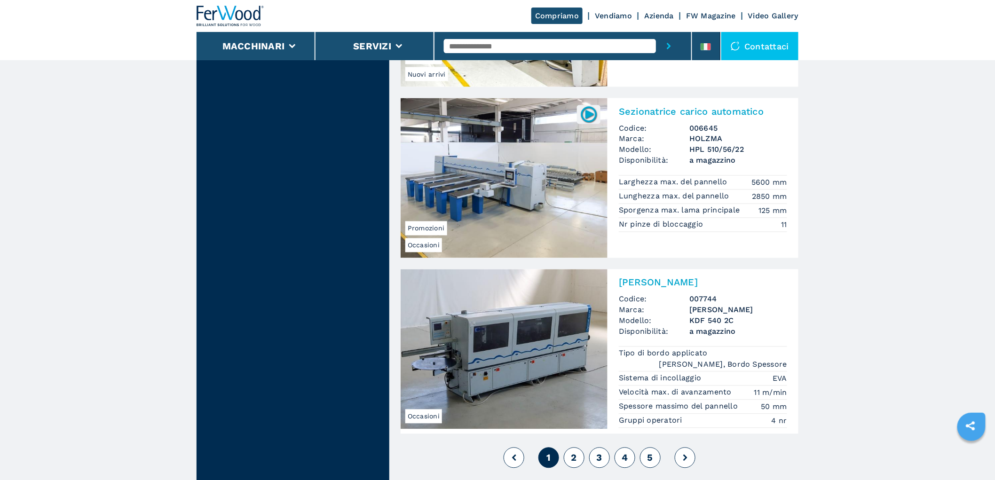
scroll to position [2193, 0]
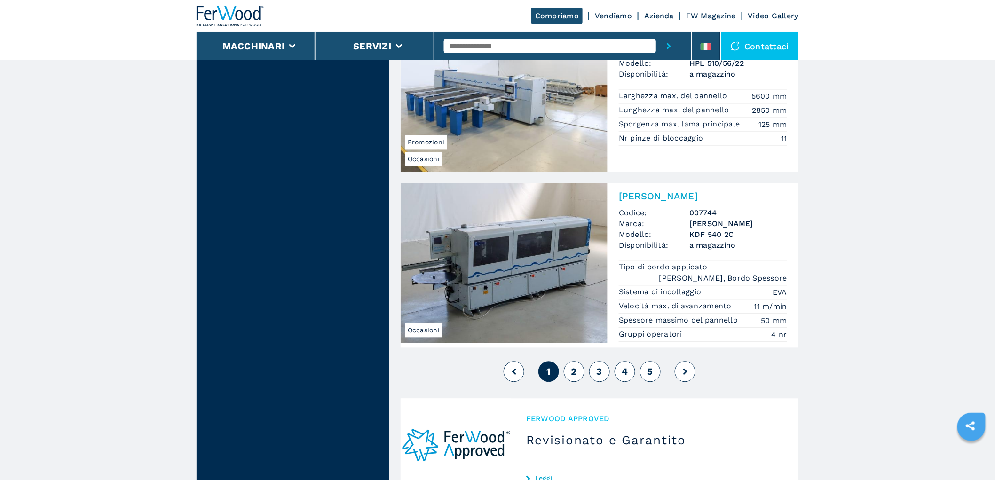
click at [570, 361] on button "2" at bounding box center [574, 371] width 21 height 21
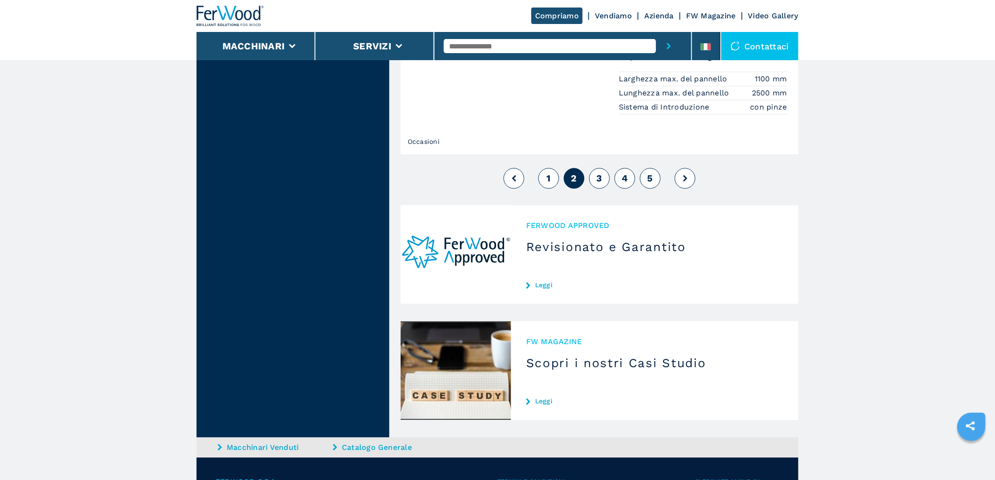
scroll to position [2350, 0]
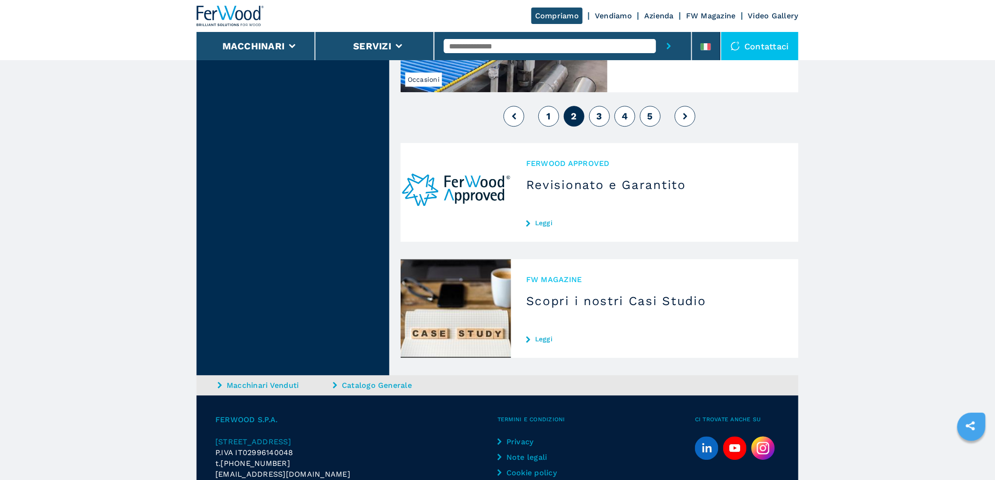
click at [604, 126] on button "3" at bounding box center [599, 116] width 21 height 21
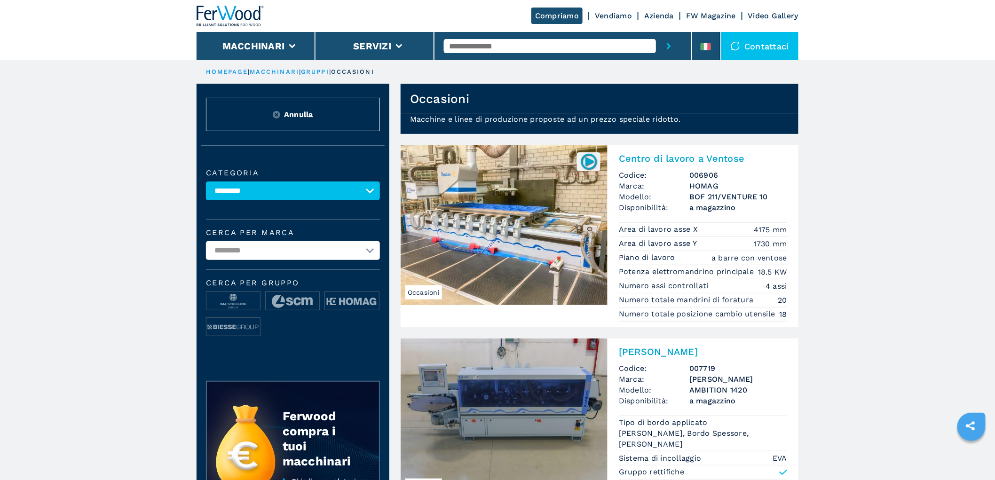
click at [221, 12] on img at bounding box center [230, 16] width 68 height 21
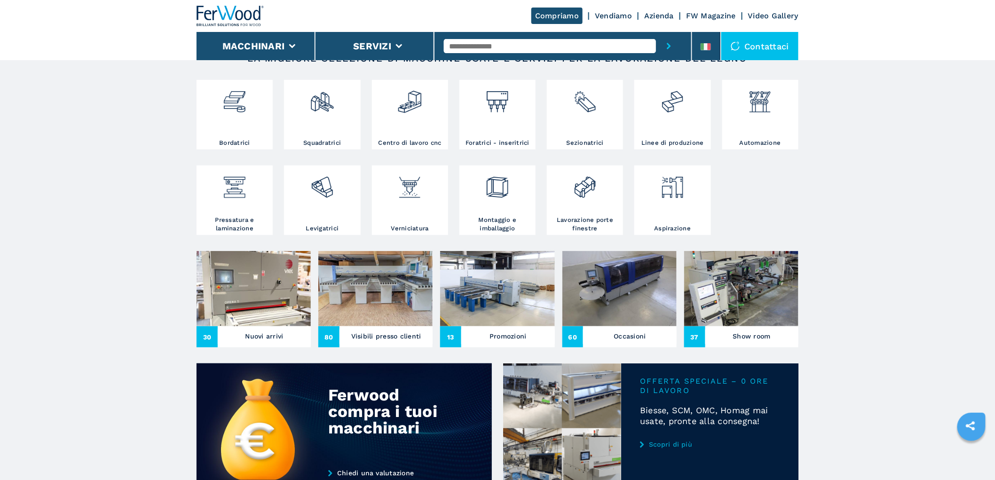
scroll to position [261, 0]
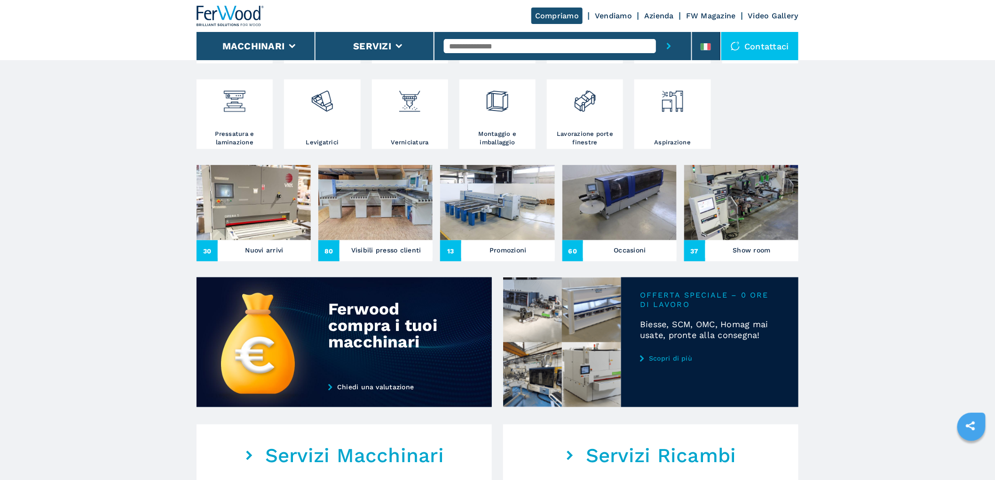
click at [254, 205] on img at bounding box center [253, 202] width 114 height 75
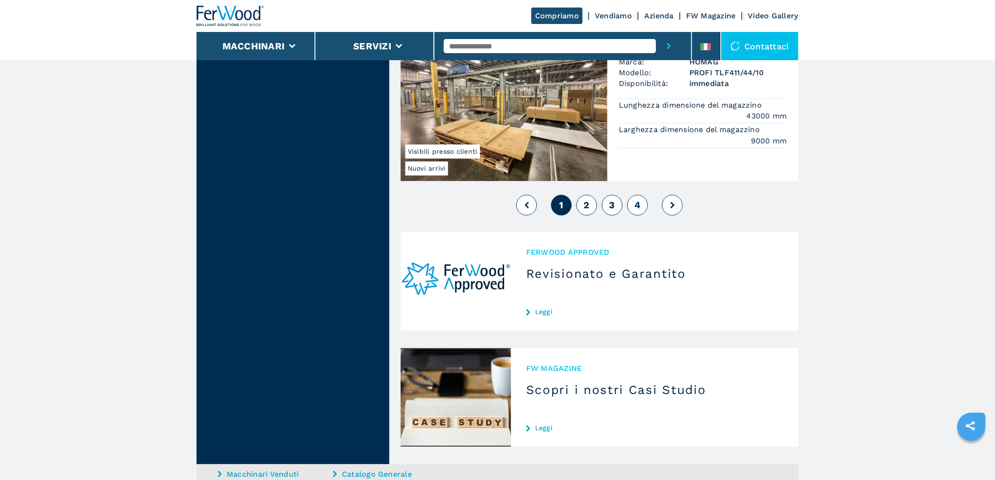
scroll to position [2350, 0]
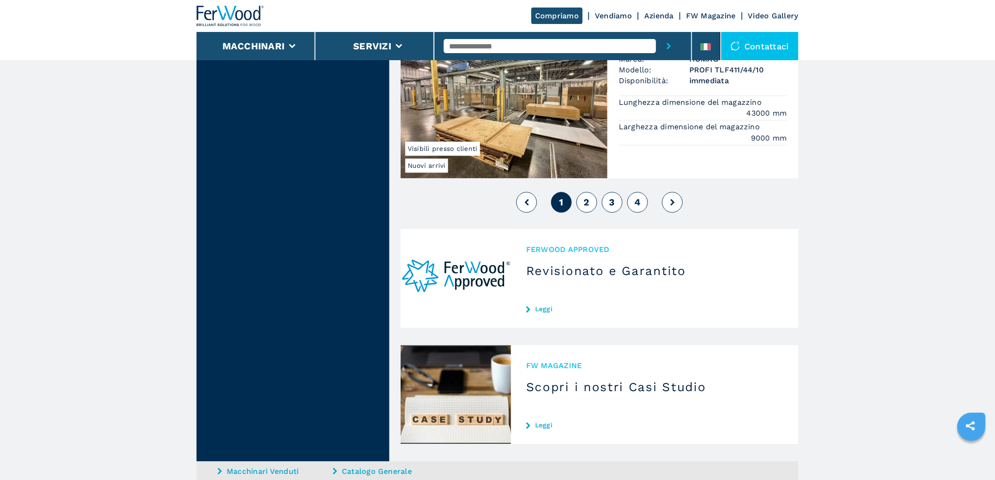
click at [590, 210] on button "2" at bounding box center [586, 202] width 21 height 21
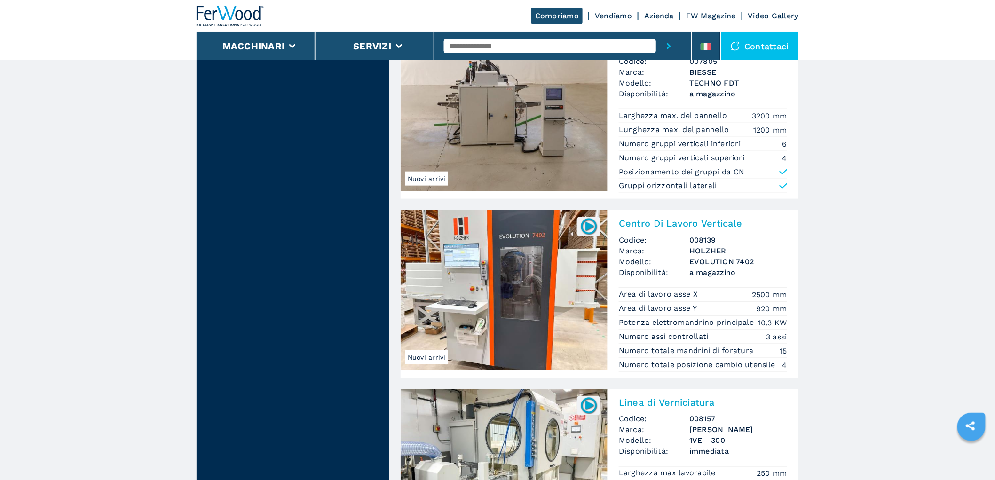
scroll to position [2089, 0]
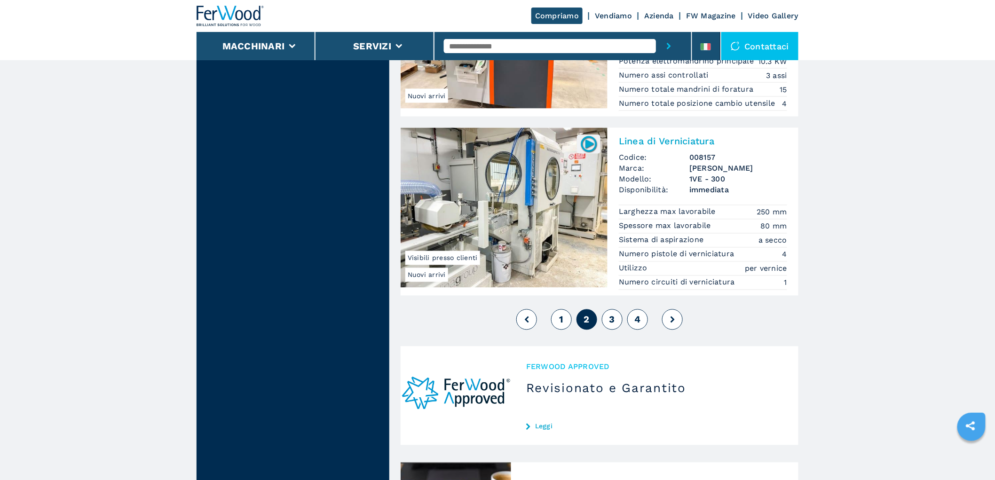
click at [560, 321] on span "1" at bounding box center [561, 319] width 4 height 11
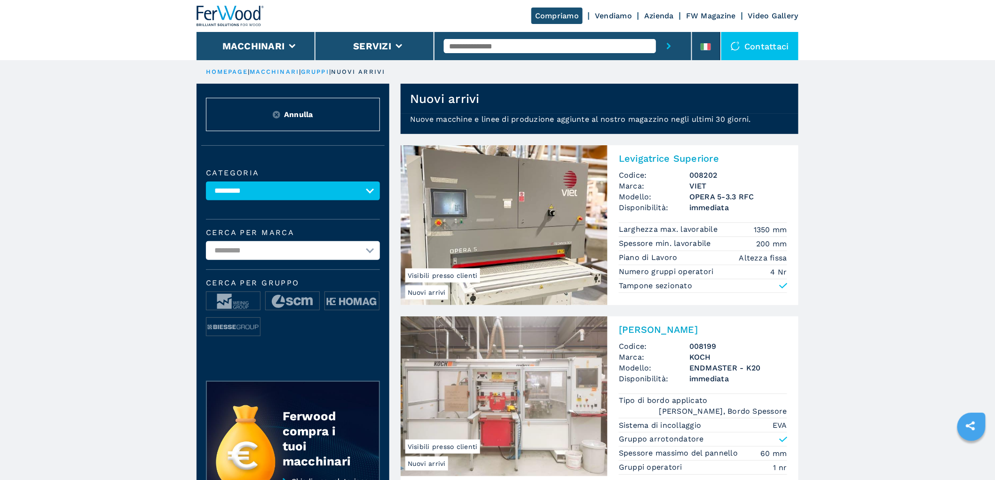
click at [246, 21] on img at bounding box center [230, 16] width 68 height 21
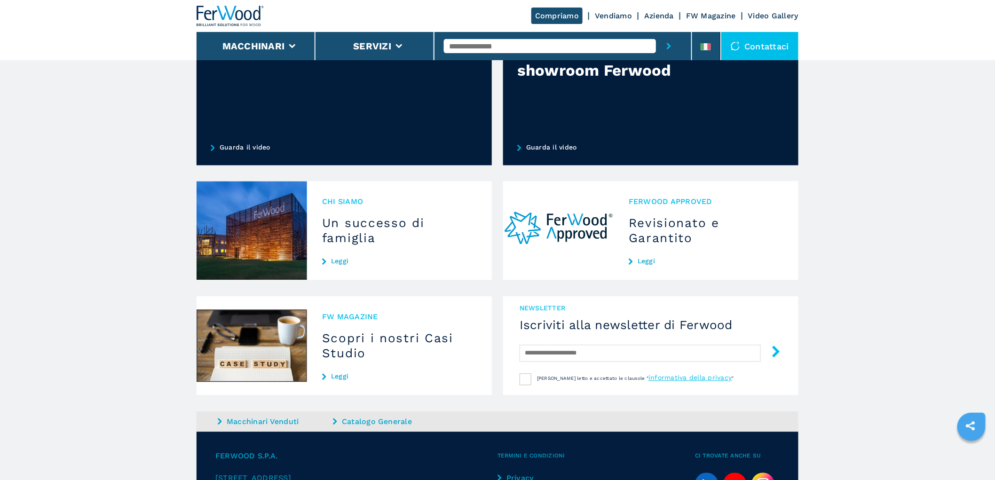
scroll to position [831, 0]
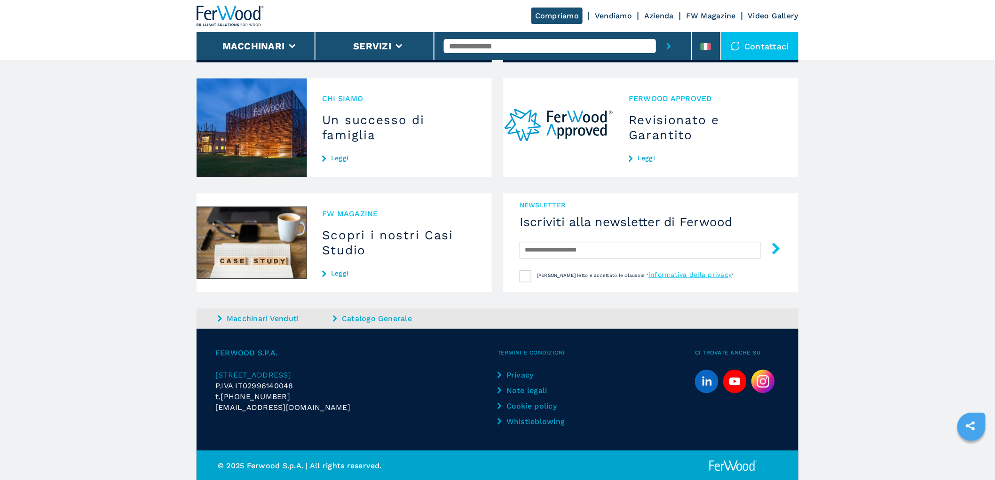
click at [764, 380] on img at bounding box center [763, 381] width 24 height 24
